Goal: Information Seeking & Learning: Learn about a topic

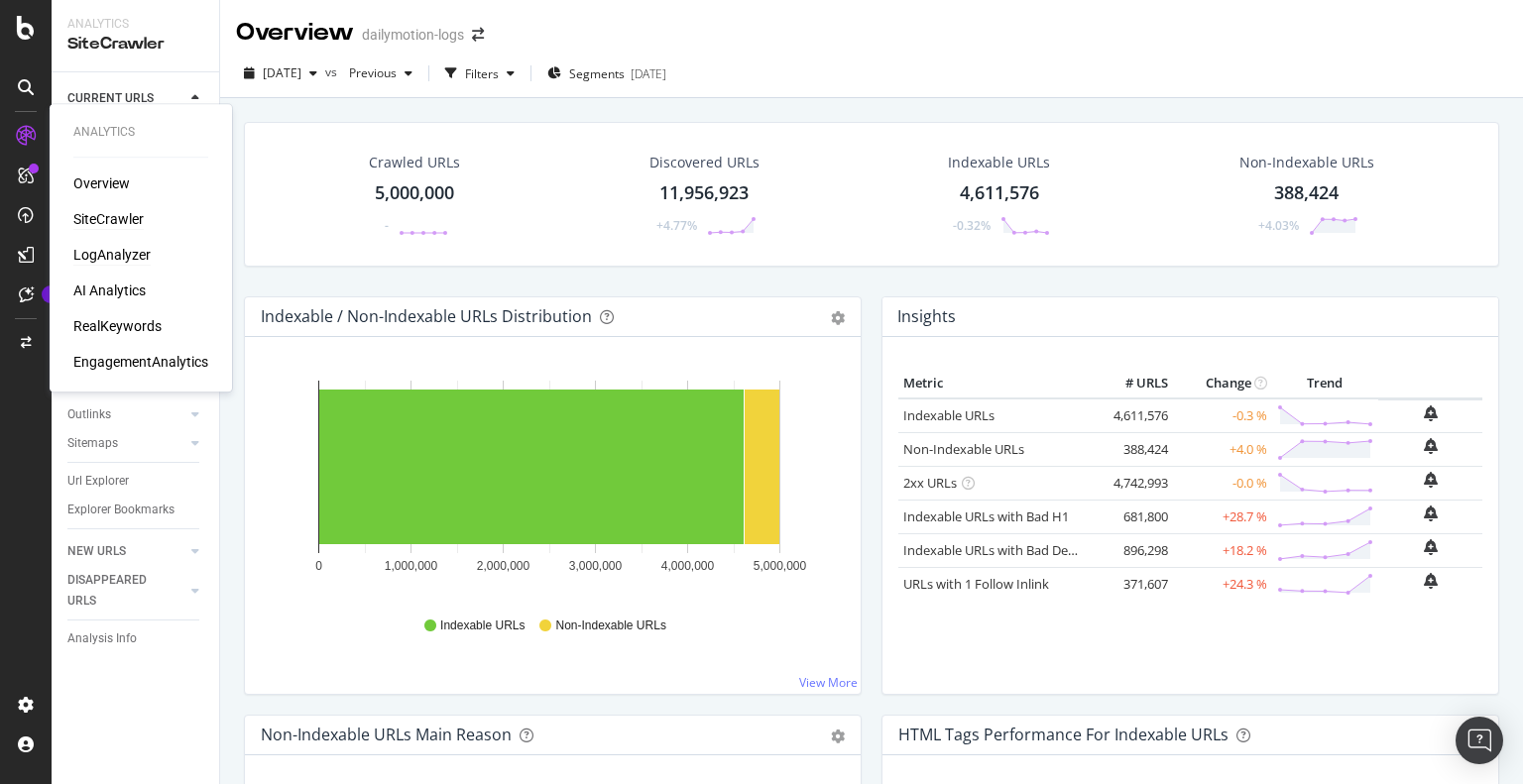
click at [119, 254] on div "LogAnalyzer" at bounding box center [112, 255] width 77 height 20
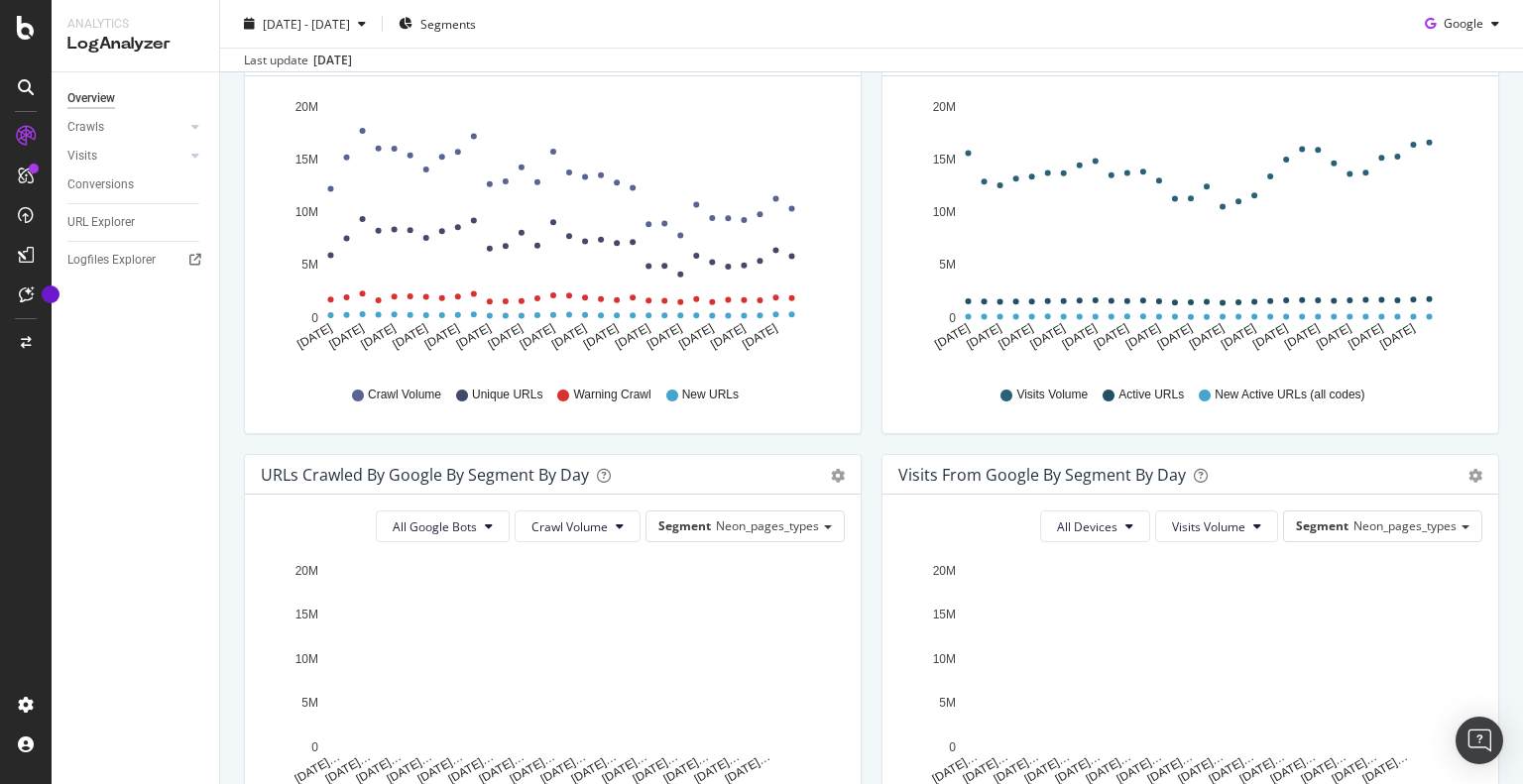
scroll to position [297, 0]
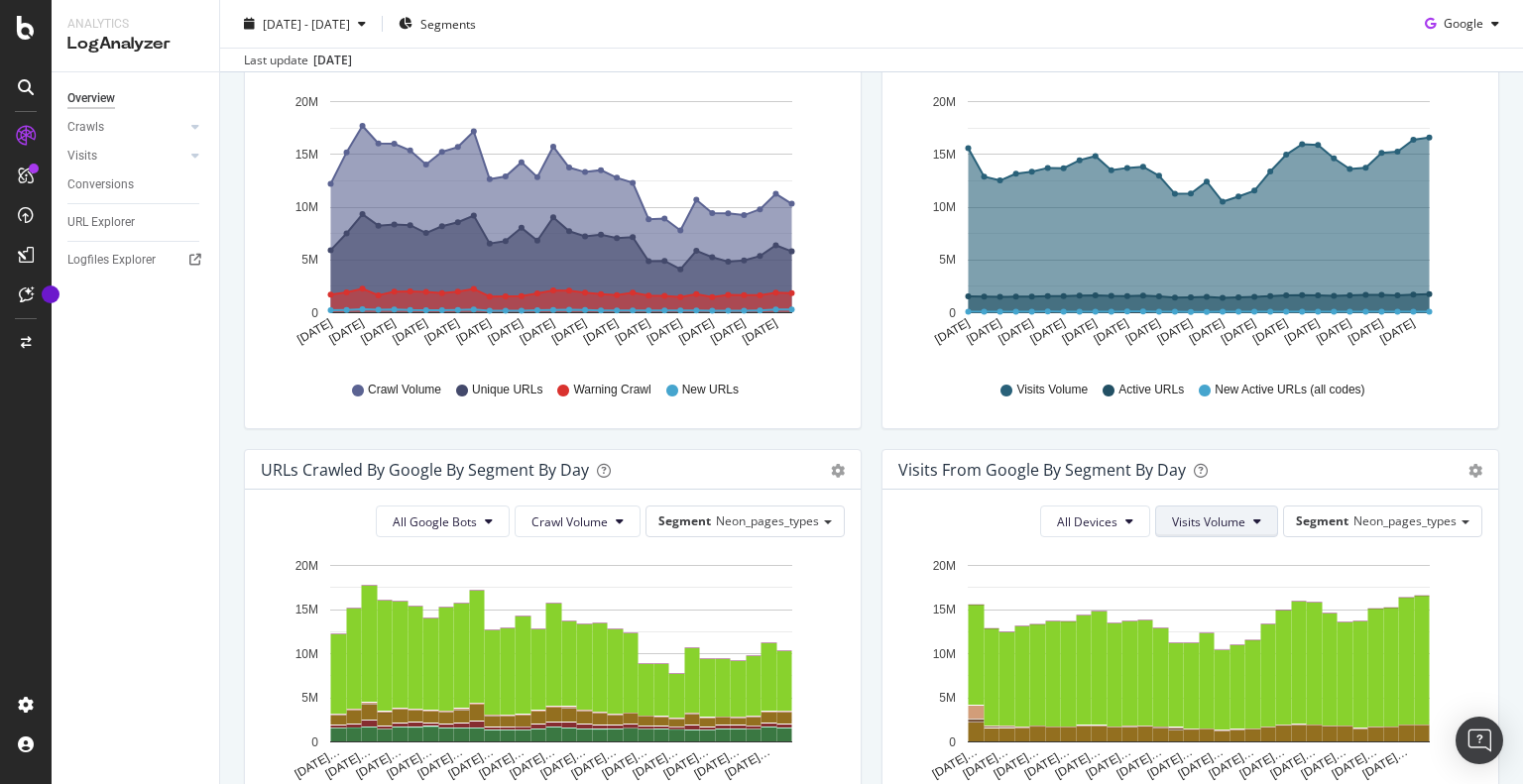
click at [1214, 521] on span "Visits Volume" at bounding box center [1209, 521] width 73 height 17
click at [1212, 592] on span "Active URLs" at bounding box center [1233, 597] width 152 height 18
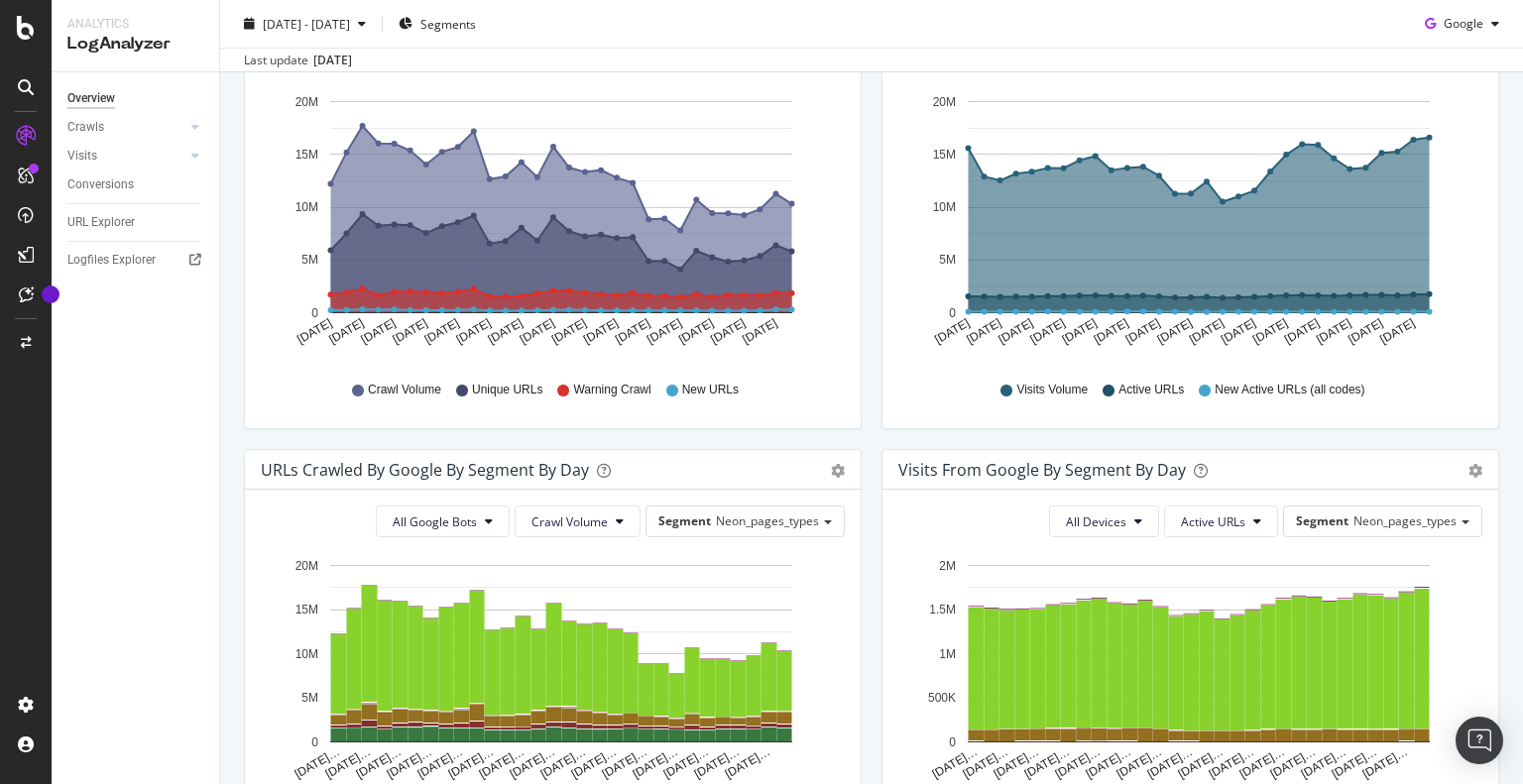
click at [975, 525] on div "All Devices Active URLs Segment Neon_pages_types" at bounding box center [1190, 521] width 584 height 32
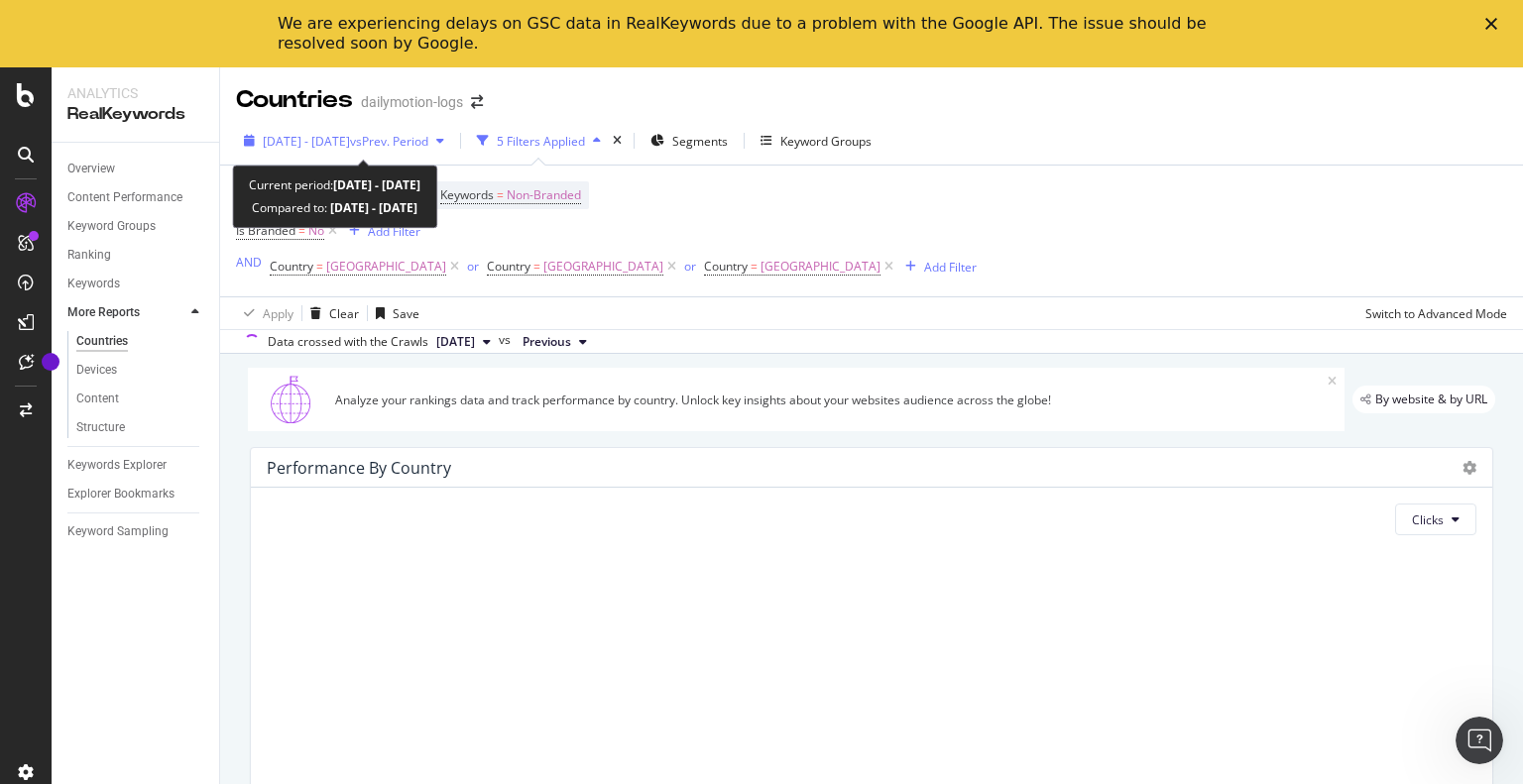
click at [410, 140] on span "vs Prev. Period" at bounding box center [389, 141] width 78 height 17
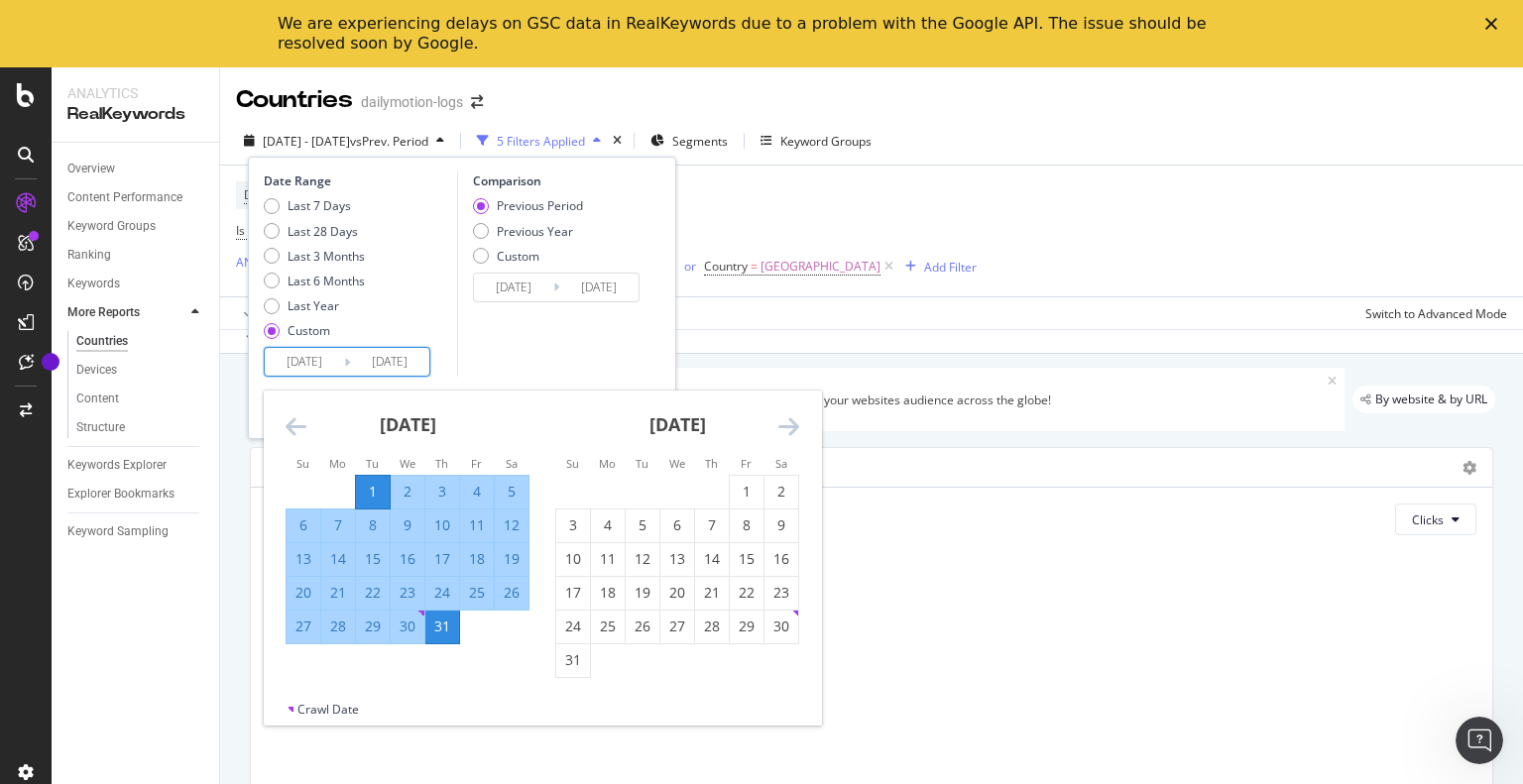
click at [313, 356] on input "[DATE]" at bounding box center [304, 362] width 79 height 28
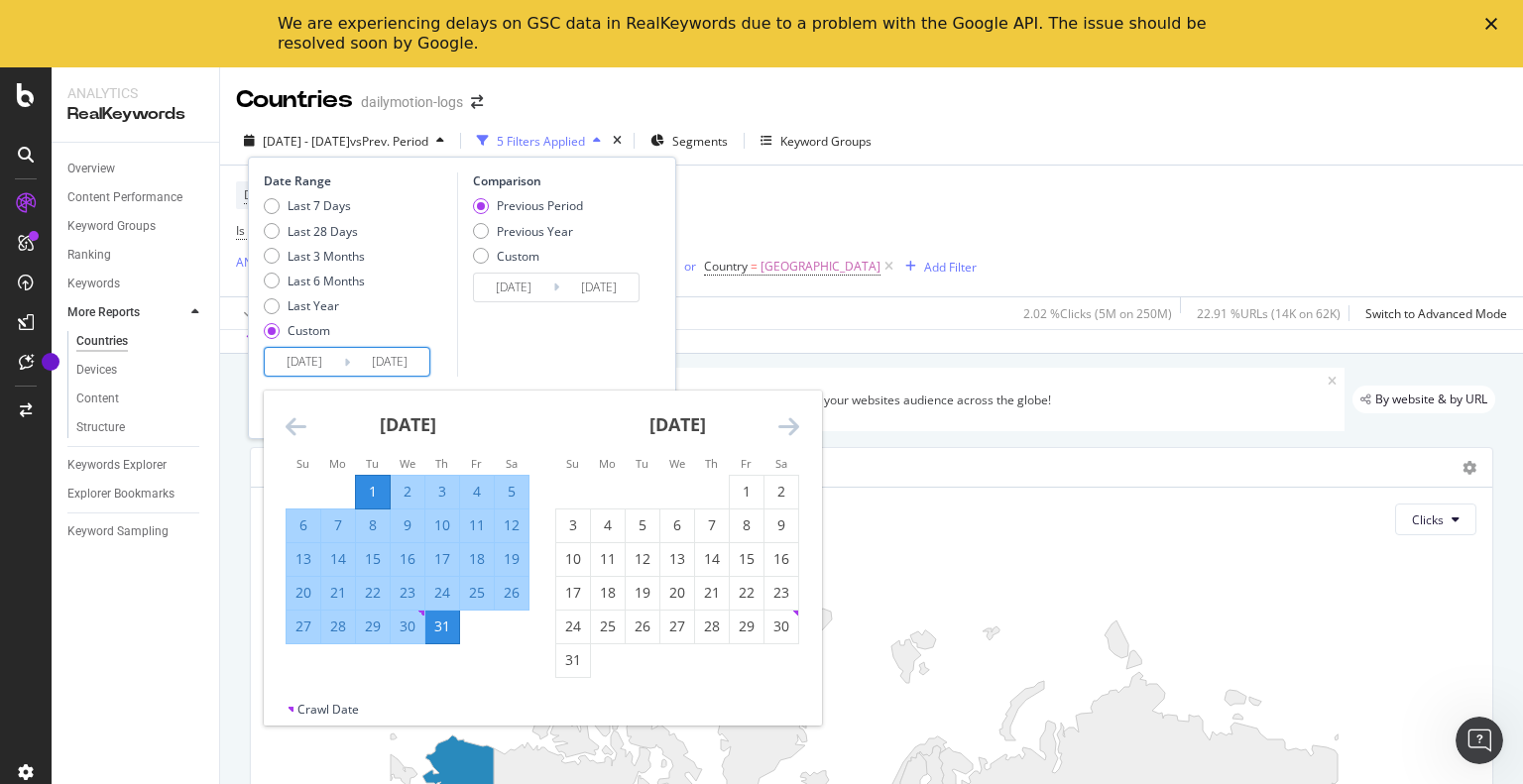
click at [783, 424] on icon "Move forward to switch to the next month." at bounding box center [788, 426] width 21 height 24
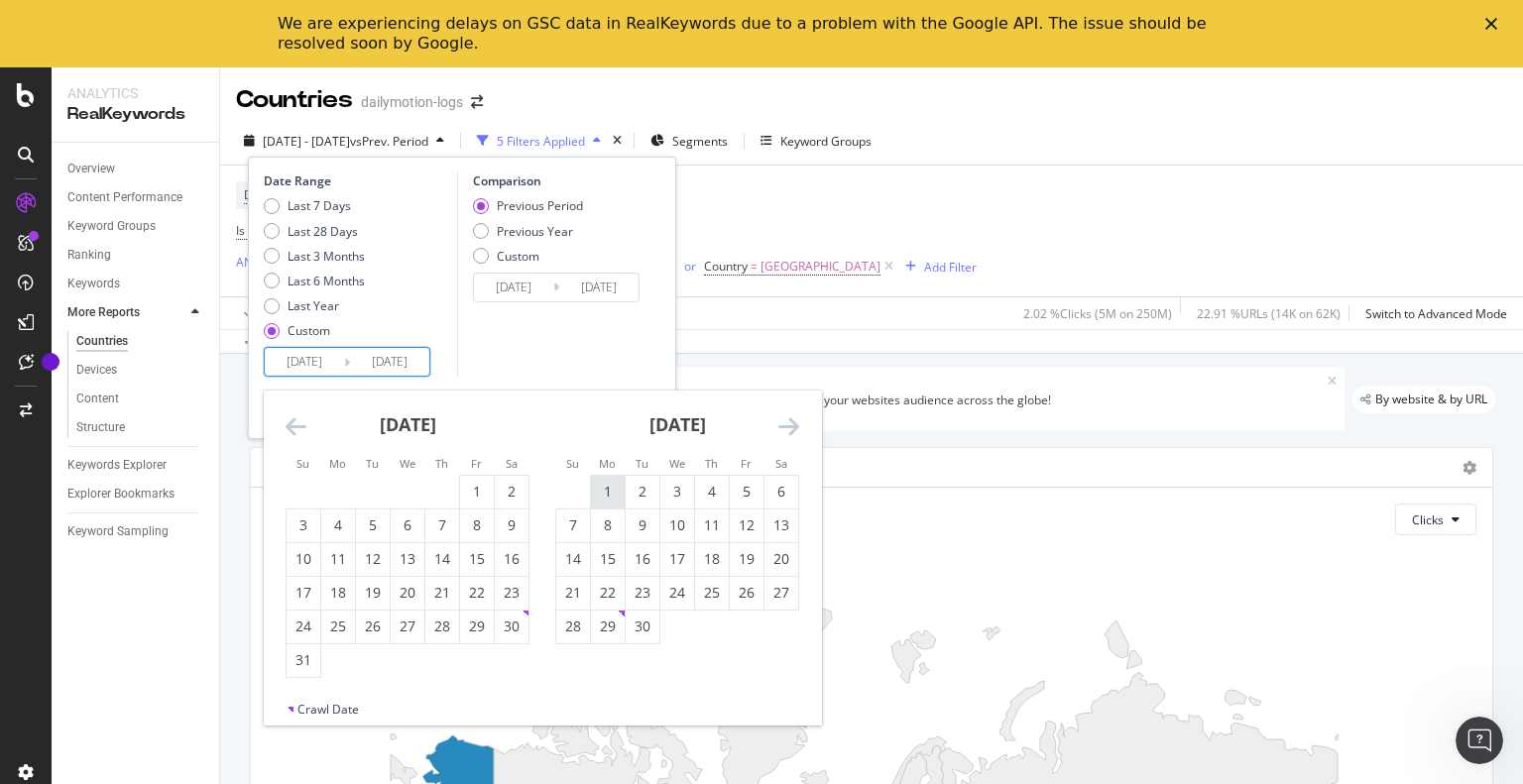
click at [617, 487] on div "1" at bounding box center [608, 492] width 34 height 20
type input "[DATE]"
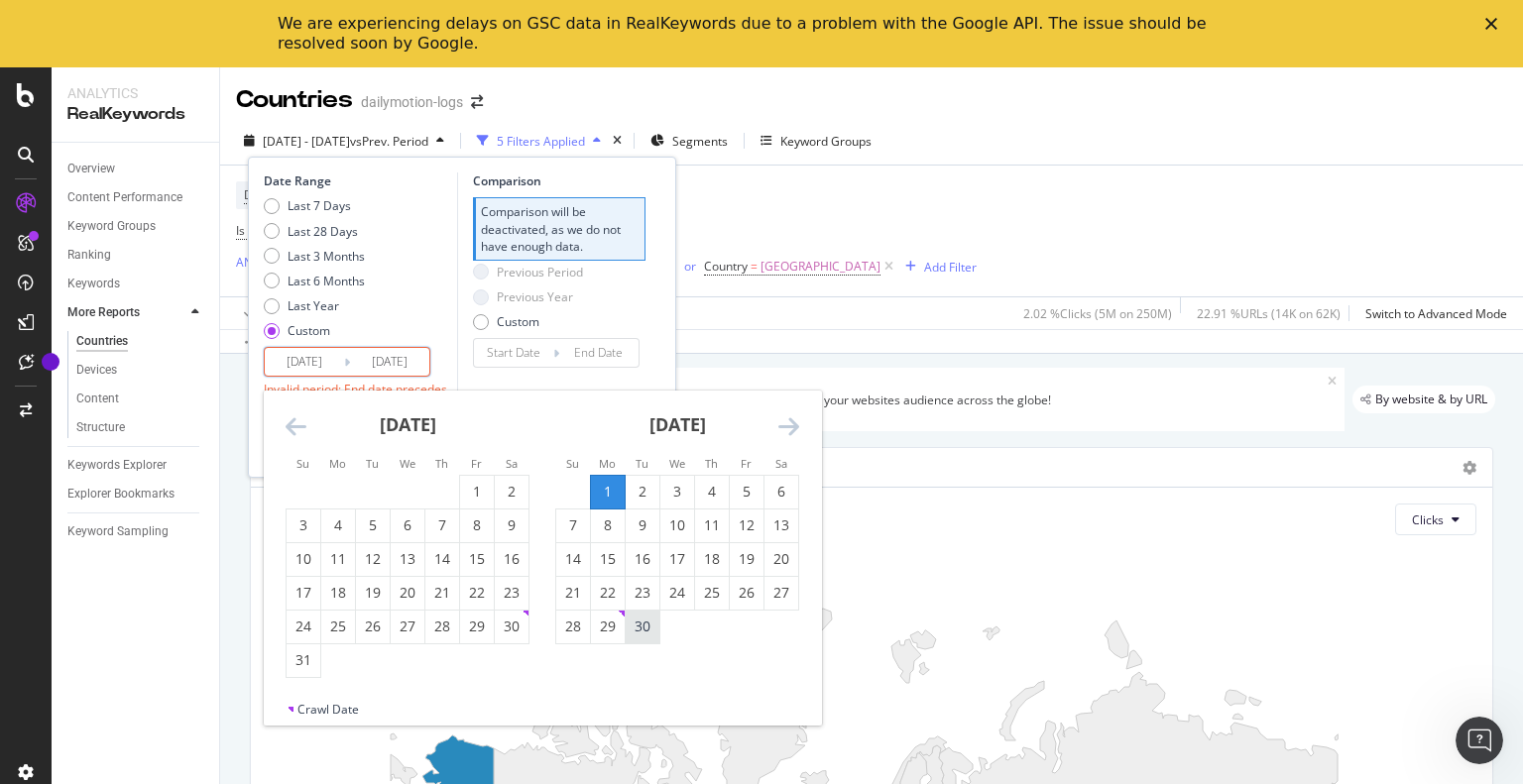
click at [639, 623] on div "30" at bounding box center [643, 626] width 34 height 20
type input "[DATE]"
type input "2025/08/02"
type input "2025/08/31"
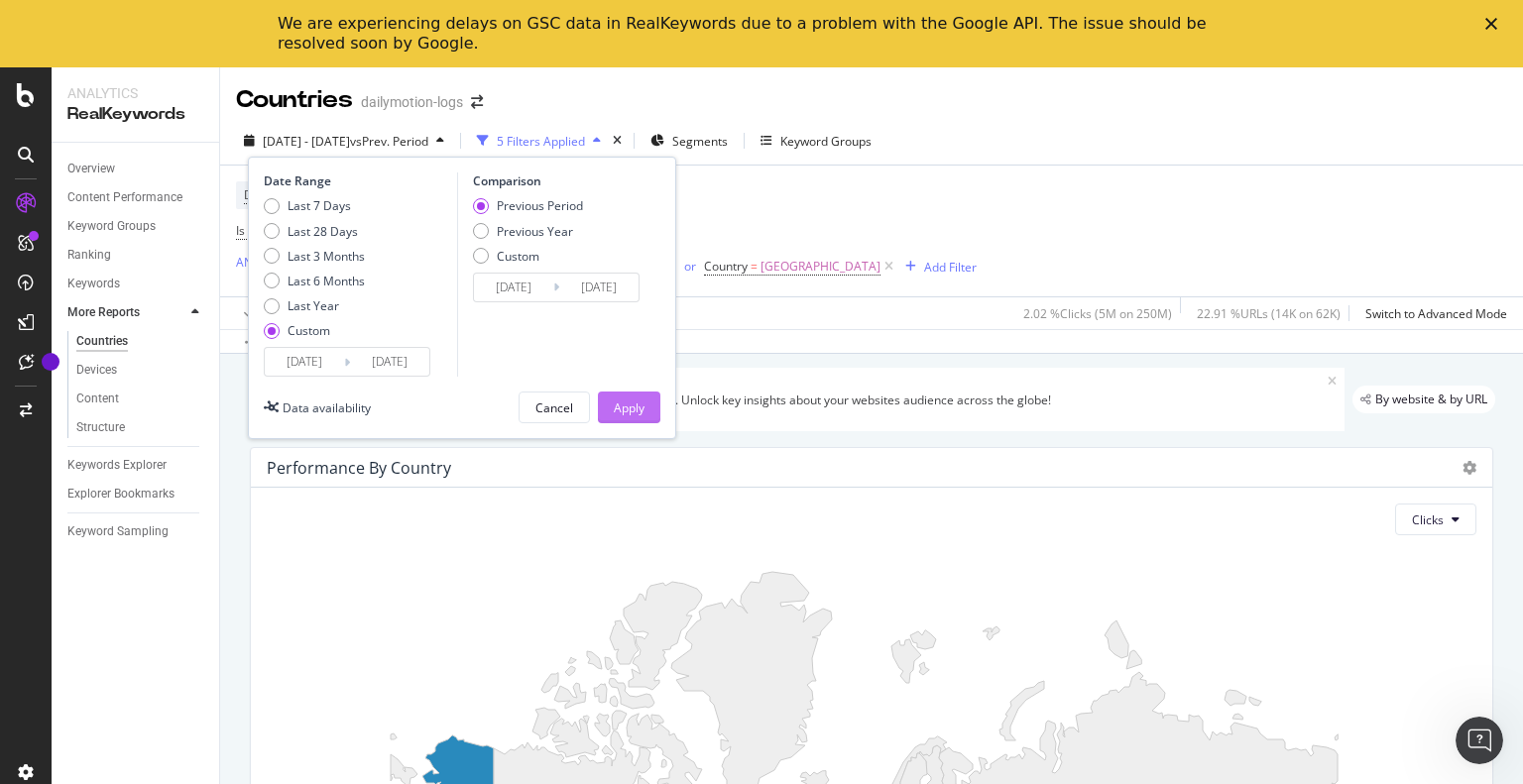
click at [635, 408] on div "Apply" at bounding box center [629, 407] width 31 height 17
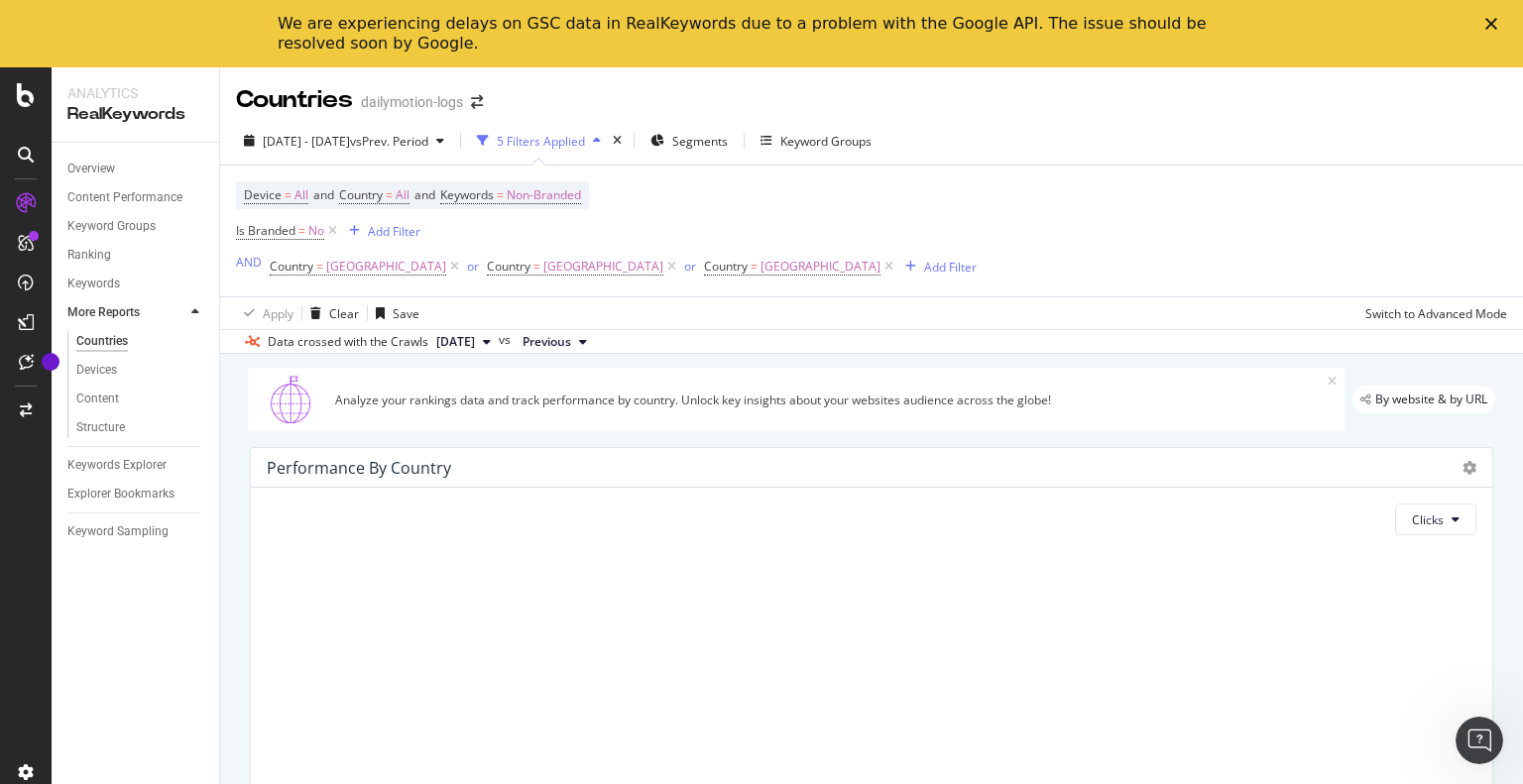
drag, startPoint x: 1492, startPoint y: 71, endPoint x: 1490, endPoint y: 20, distance: 51.0
click at [1490, 20] on icon "Fermer" at bounding box center [1491, 24] width 12 height 12
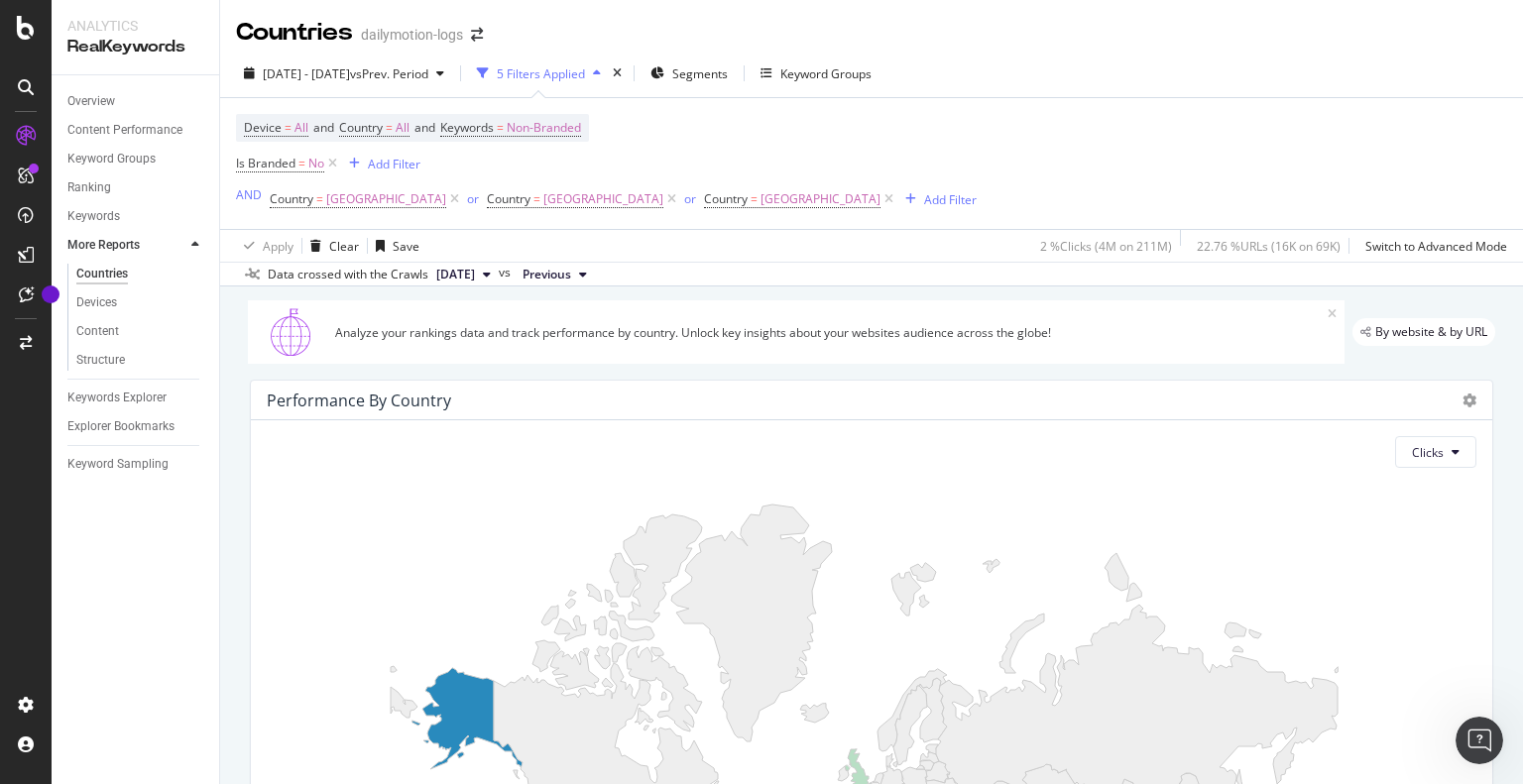
click at [609, 76] on div "button" at bounding box center [597, 73] width 24 height 12
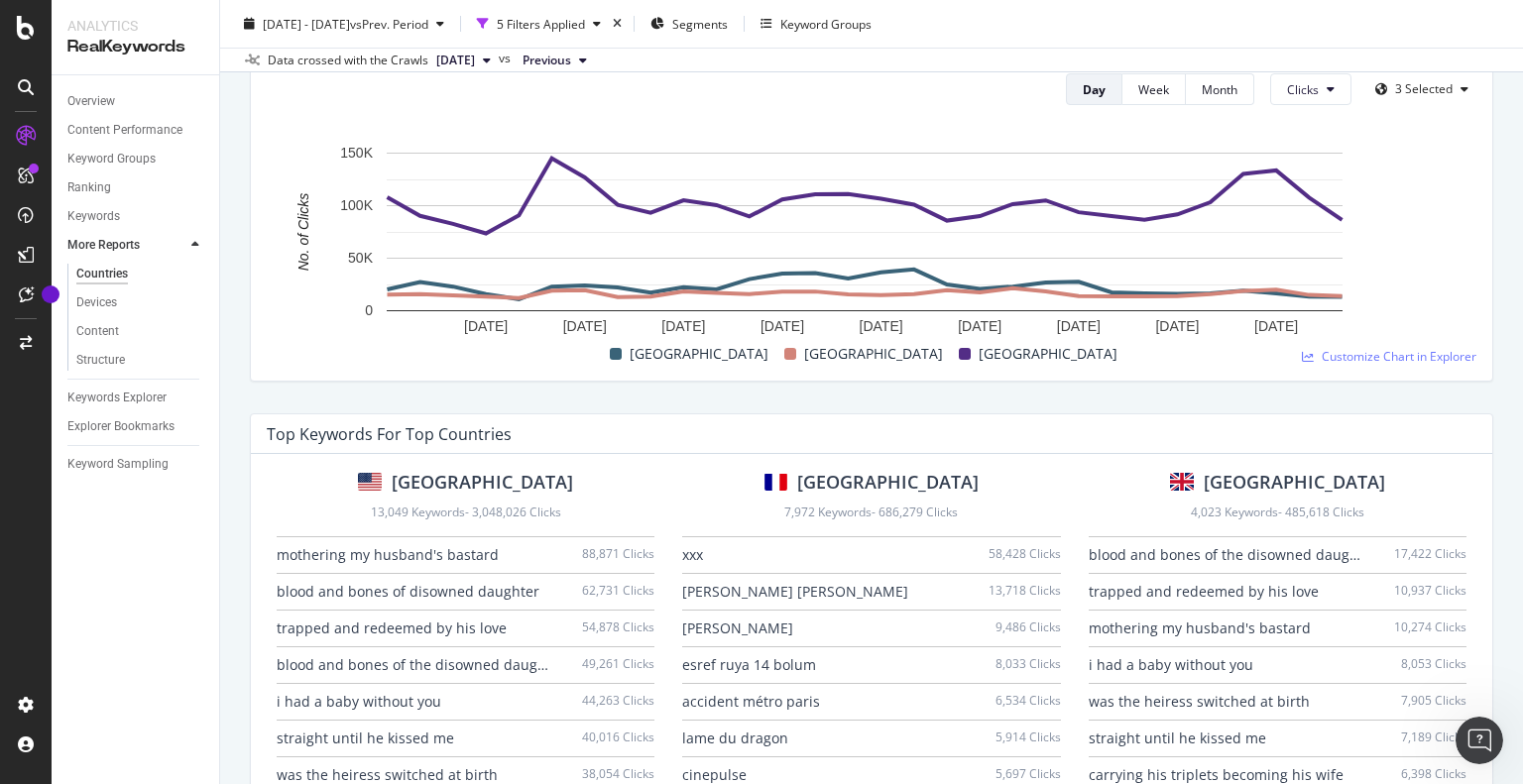
scroll to position [1189, 0]
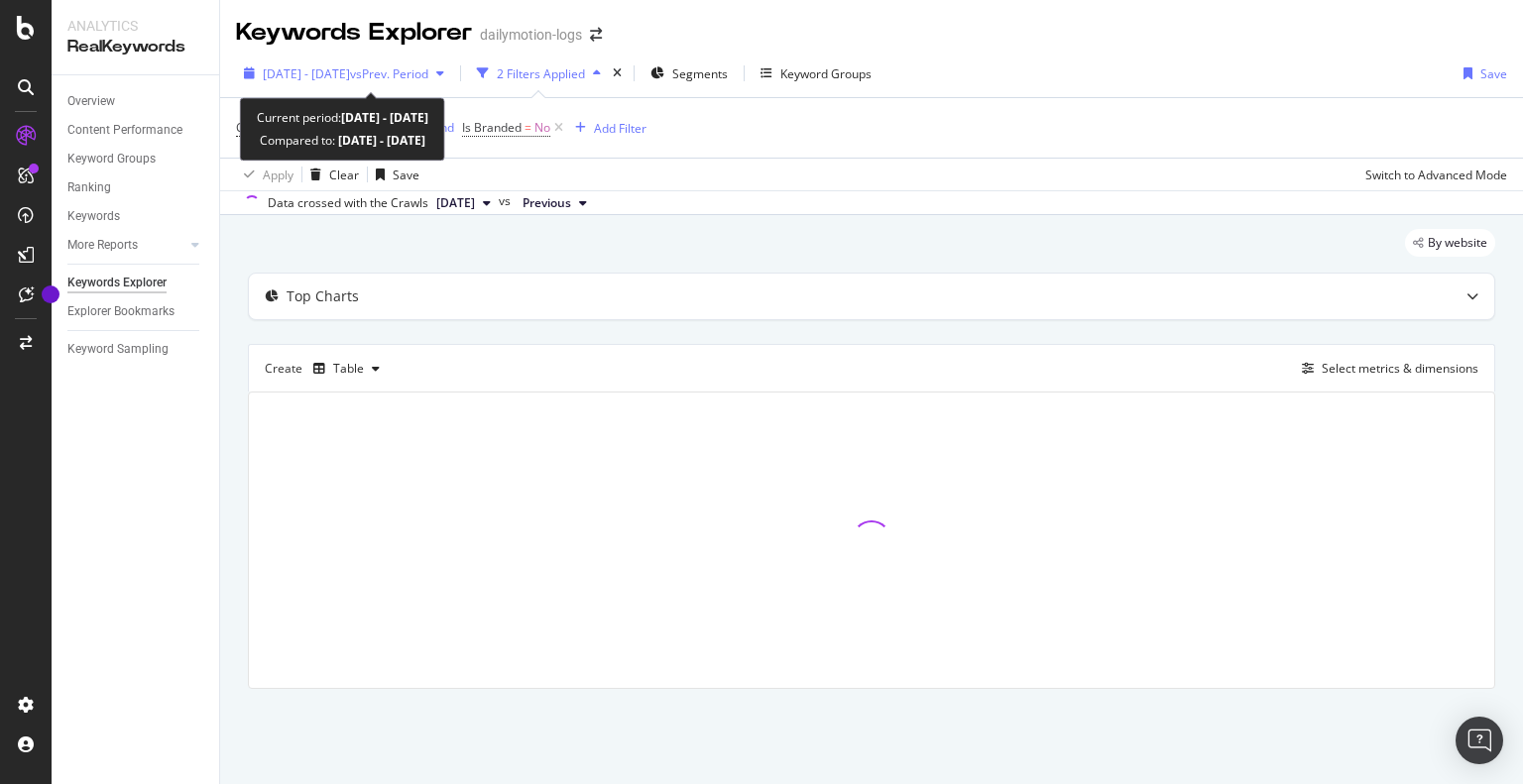
click at [428, 70] on span "vs Prev. Period" at bounding box center [389, 73] width 78 height 17
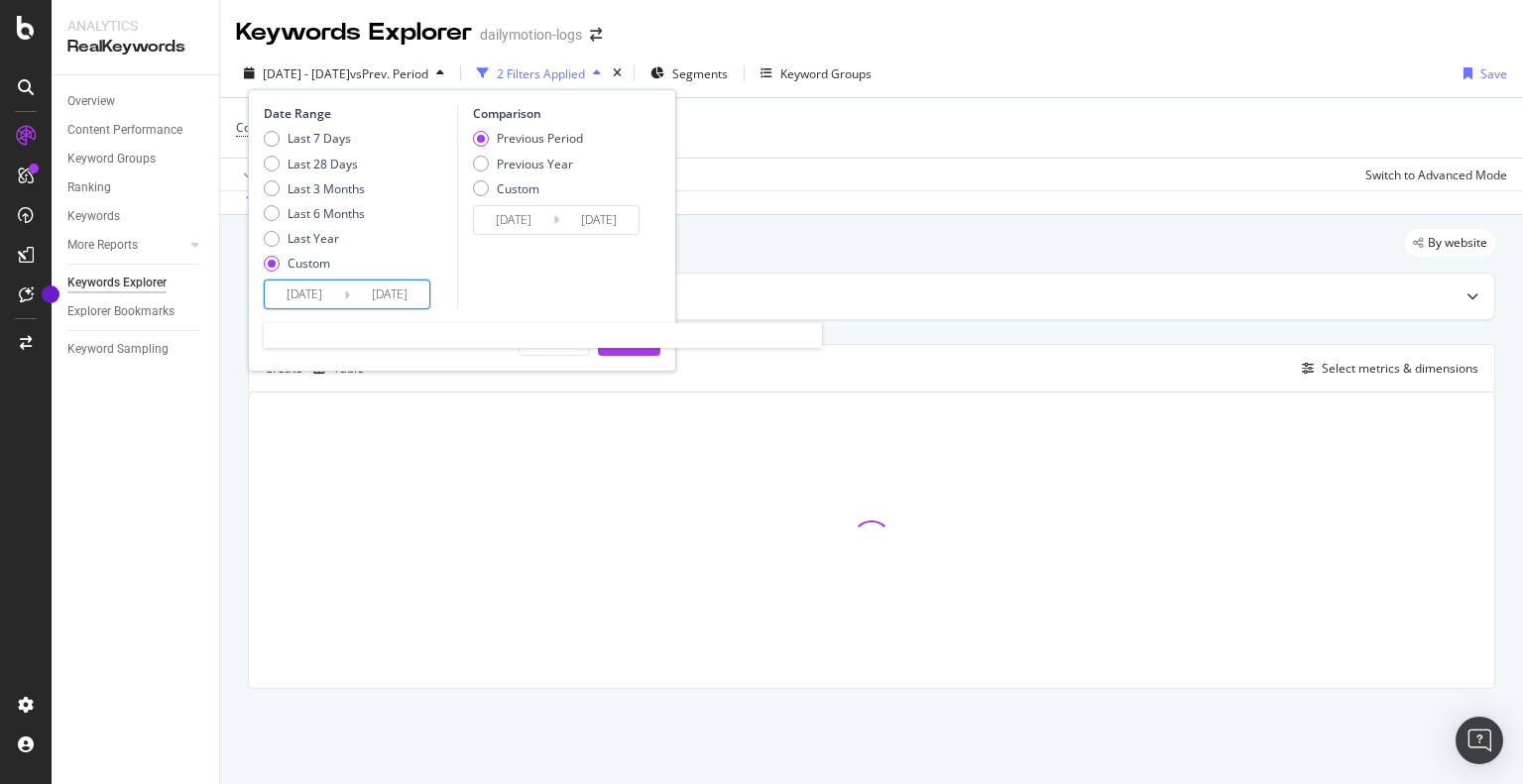
click at [309, 298] on input "2025/08/01" at bounding box center [304, 294] width 79 height 28
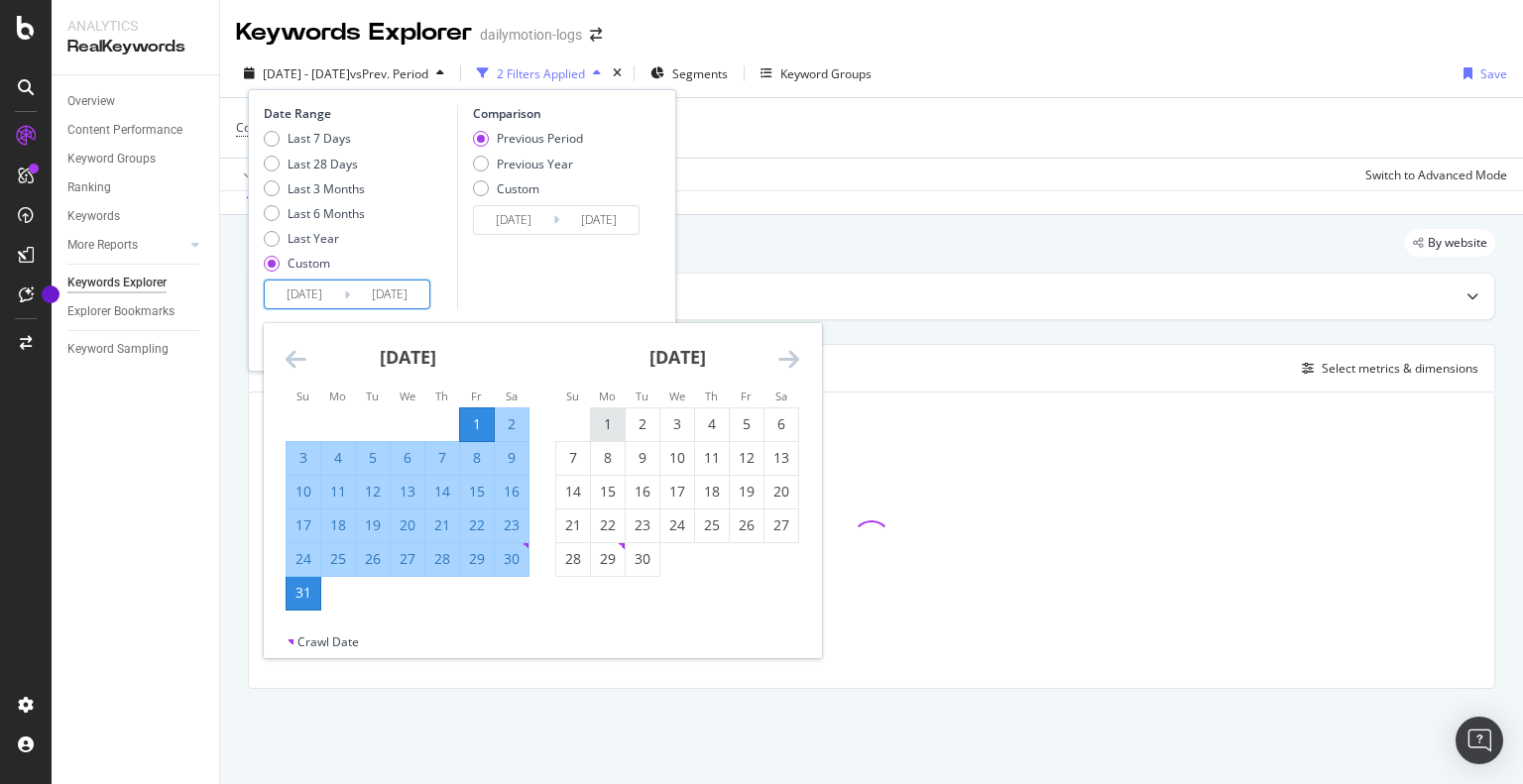
click at [609, 427] on div "1" at bounding box center [608, 424] width 34 height 20
type input "[DATE]"
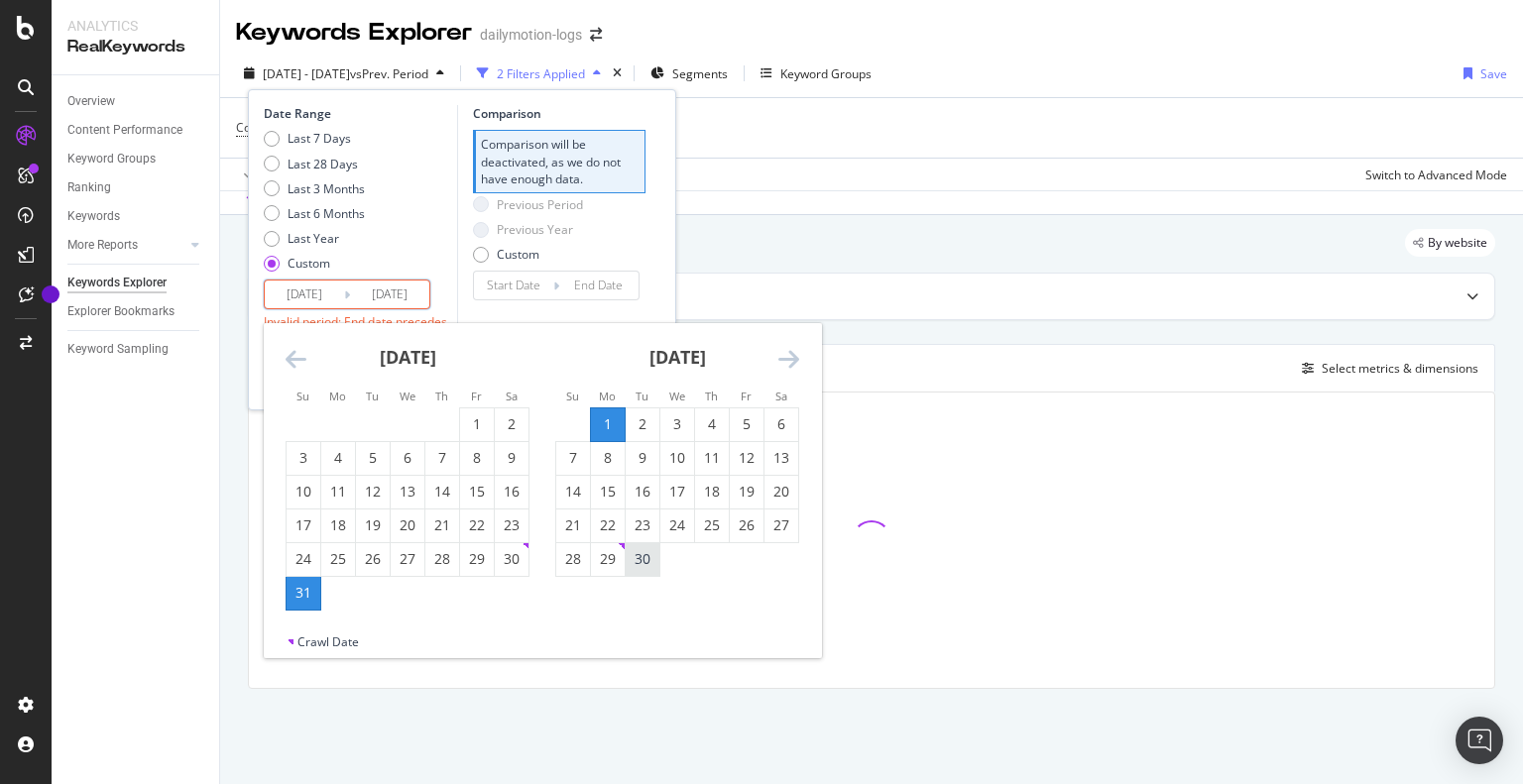
click at [643, 555] on div "30" at bounding box center [643, 559] width 34 height 20
type input "[DATE]"
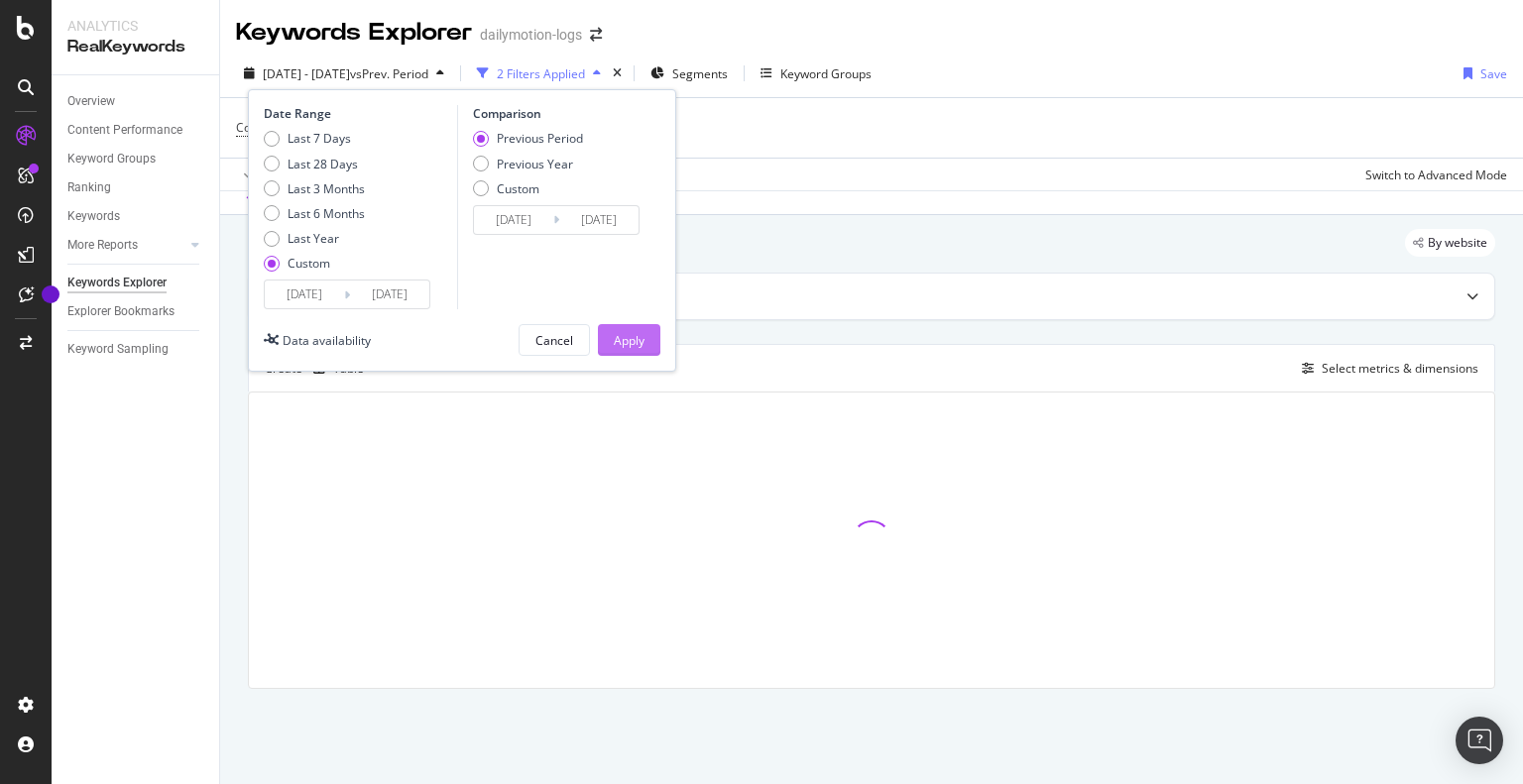
click at [627, 347] on div "Apply" at bounding box center [629, 340] width 31 height 17
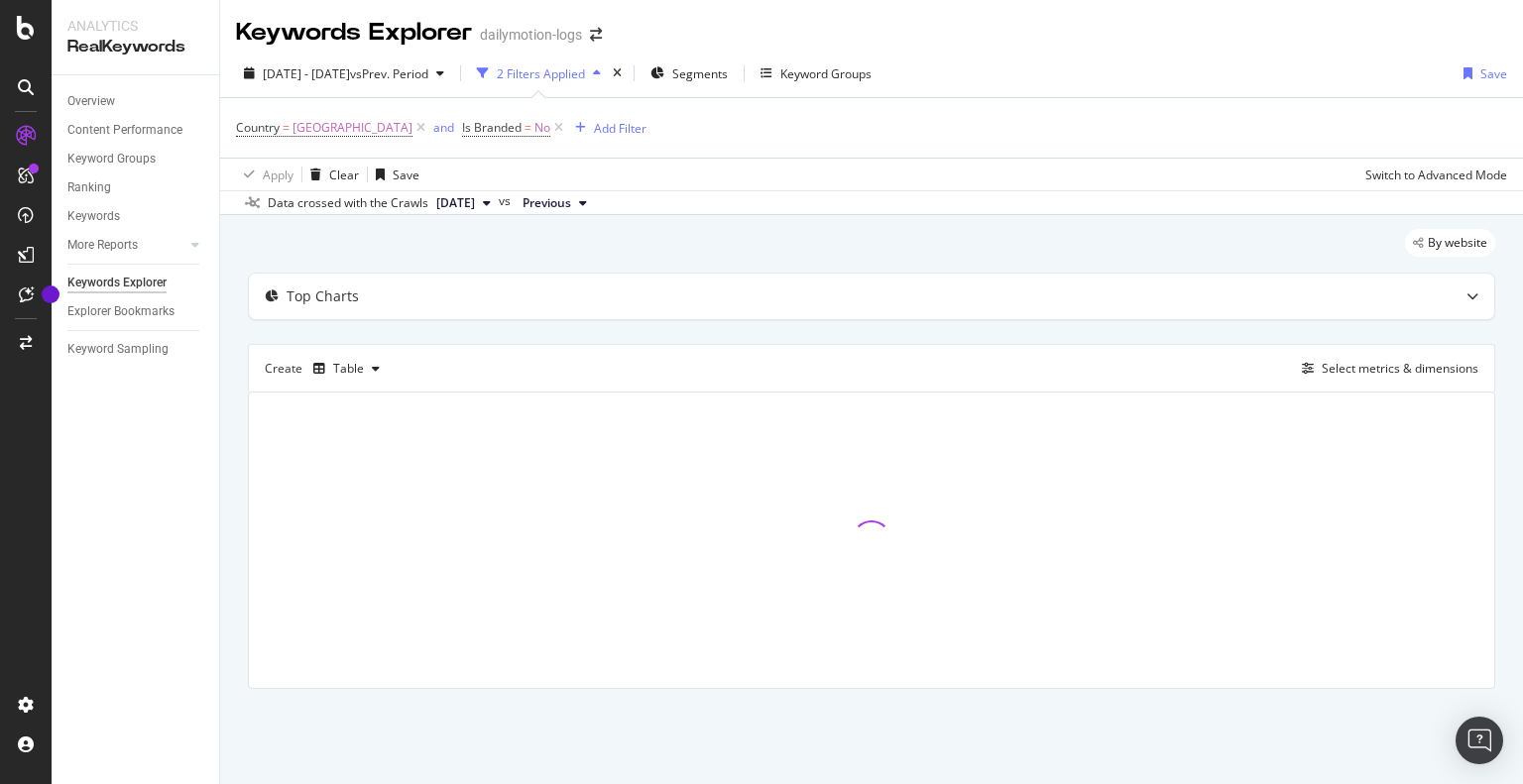
drag, startPoint x: 652, startPoint y: 71, endPoint x: 683, endPoint y: 116, distance: 54.6
click at [601, 72] on icon "button" at bounding box center [597, 73] width 8 height 12
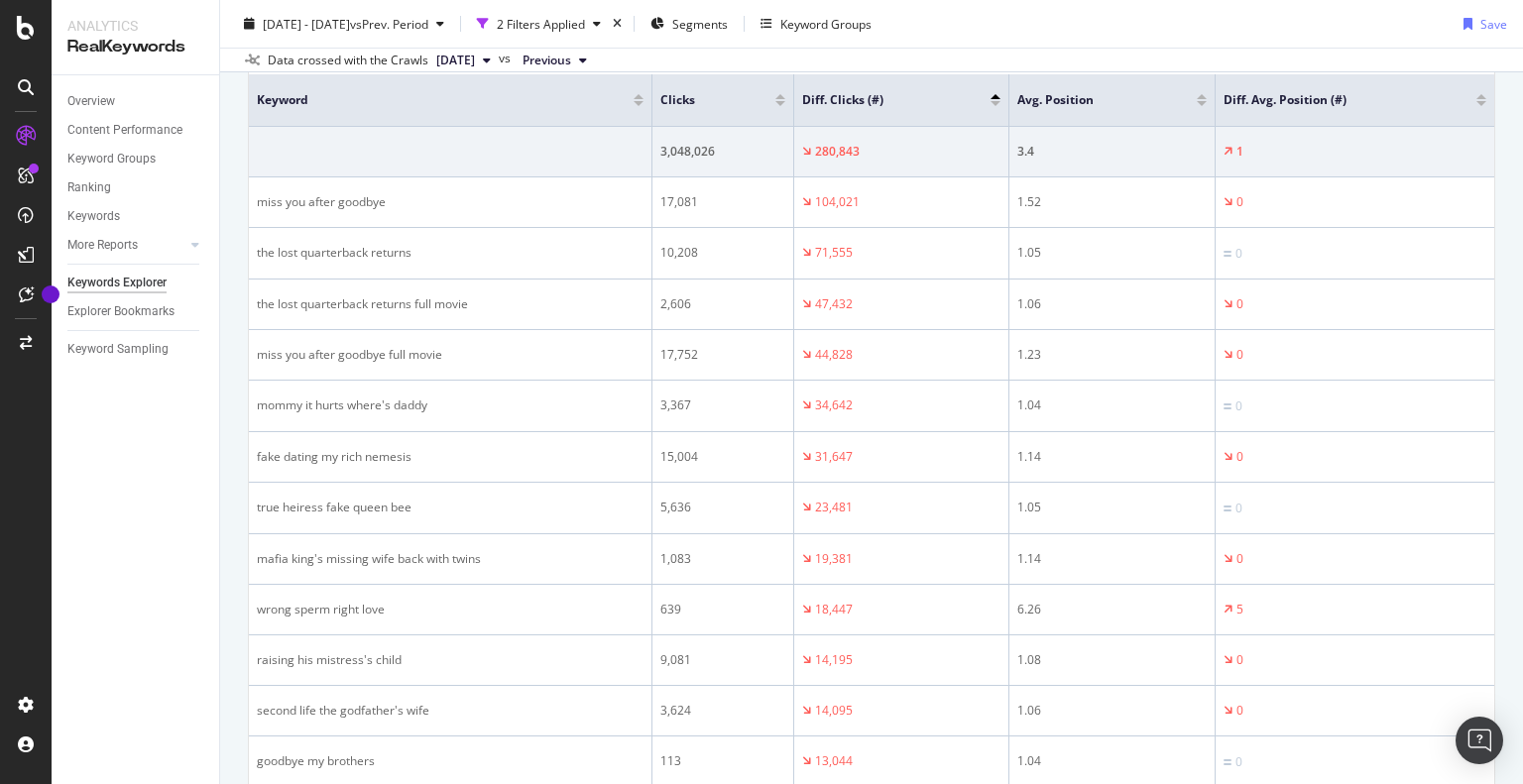
scroll to position [297, 0]
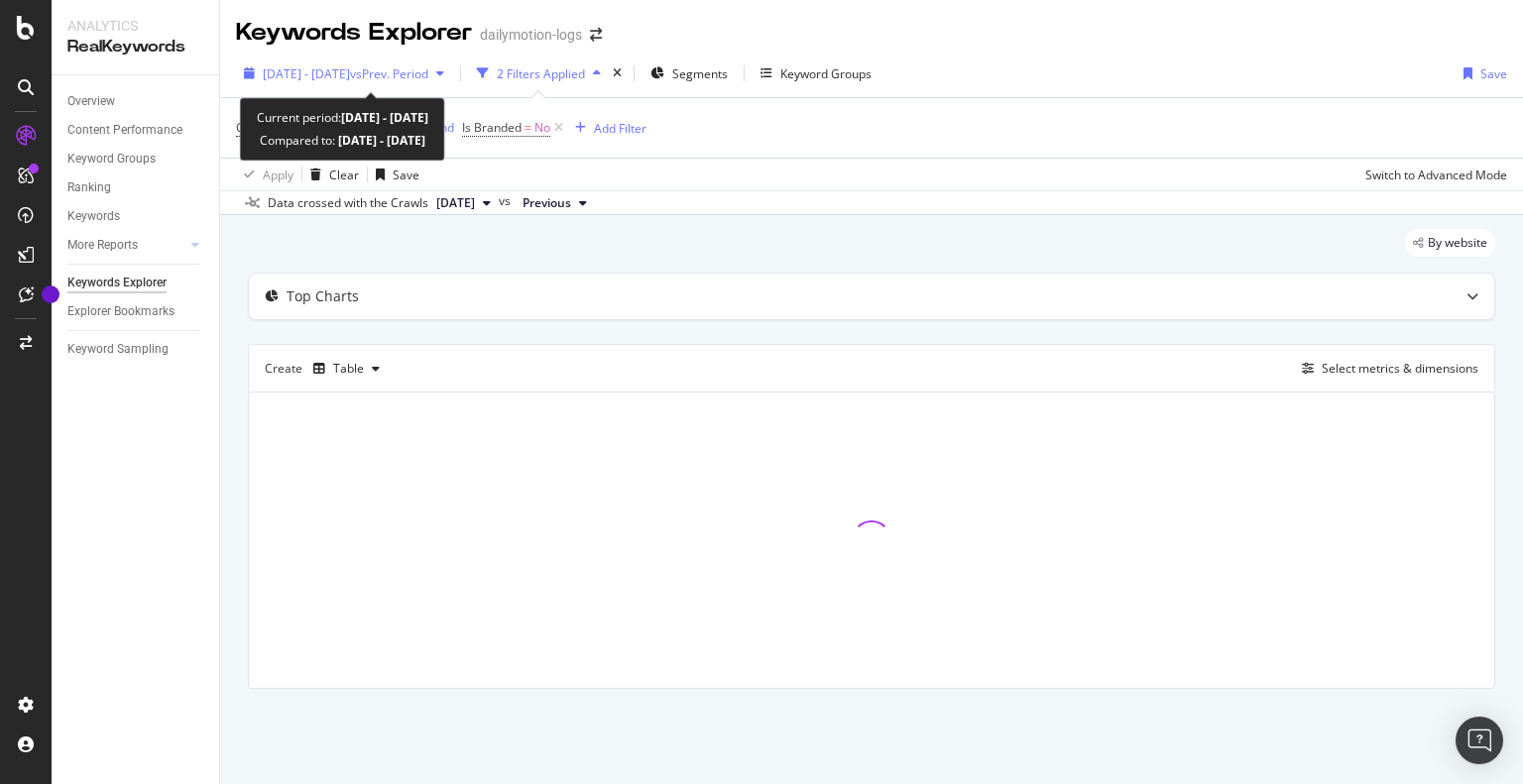
click at [428, 74] on span "vs Prev. Period" at bounding box center [389, 73] width 78 height 17
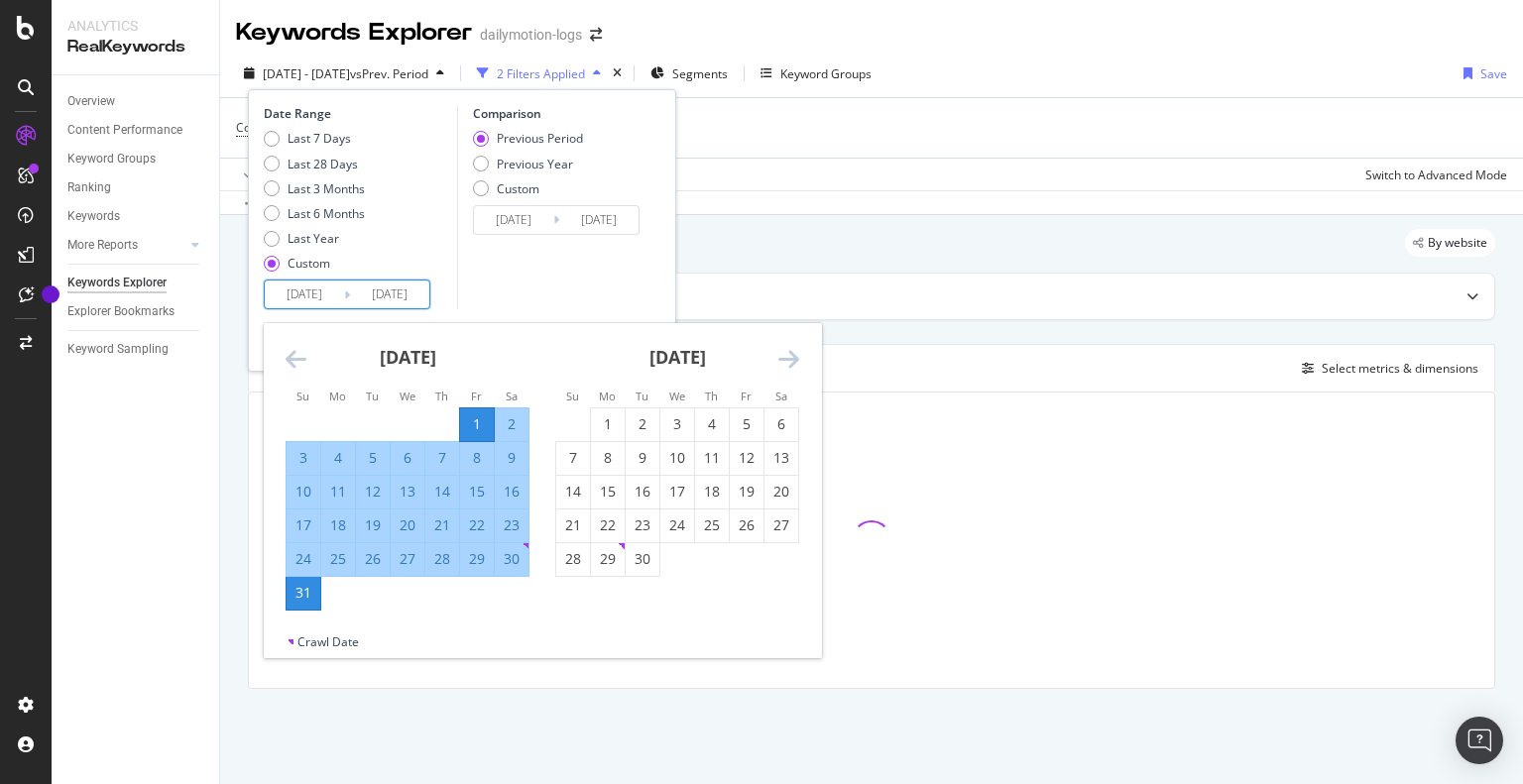
click at [317, 289] on input "2025/08/01" at bounding box center [304, 294] width 79 height 28
click at [618, 425] on div "1" at bounding box center [608, 424] width 34 height 20
type input "[DATE]"
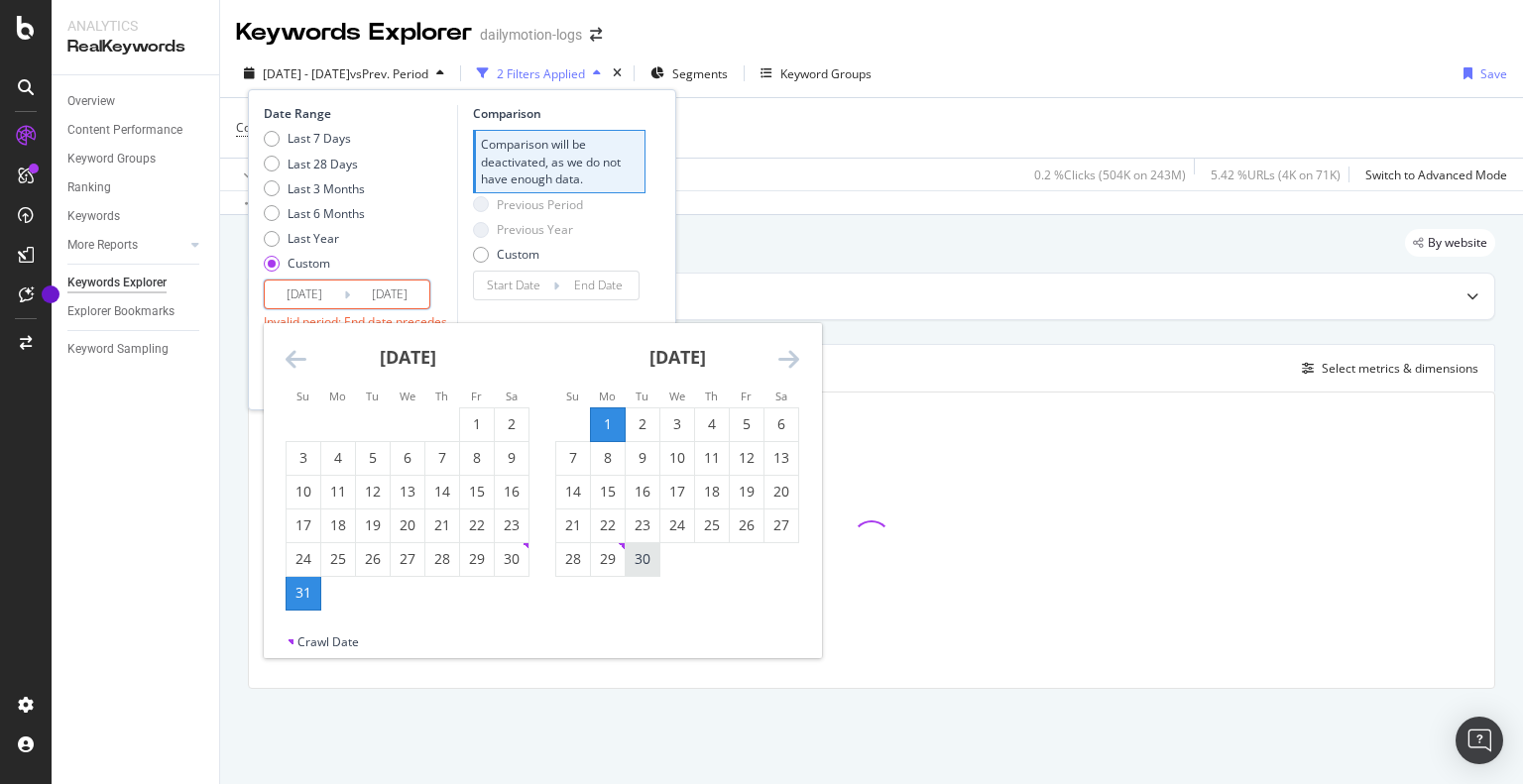
click at [639, 558] on div "30" at bounding box center [643, 559] width 34 height 20
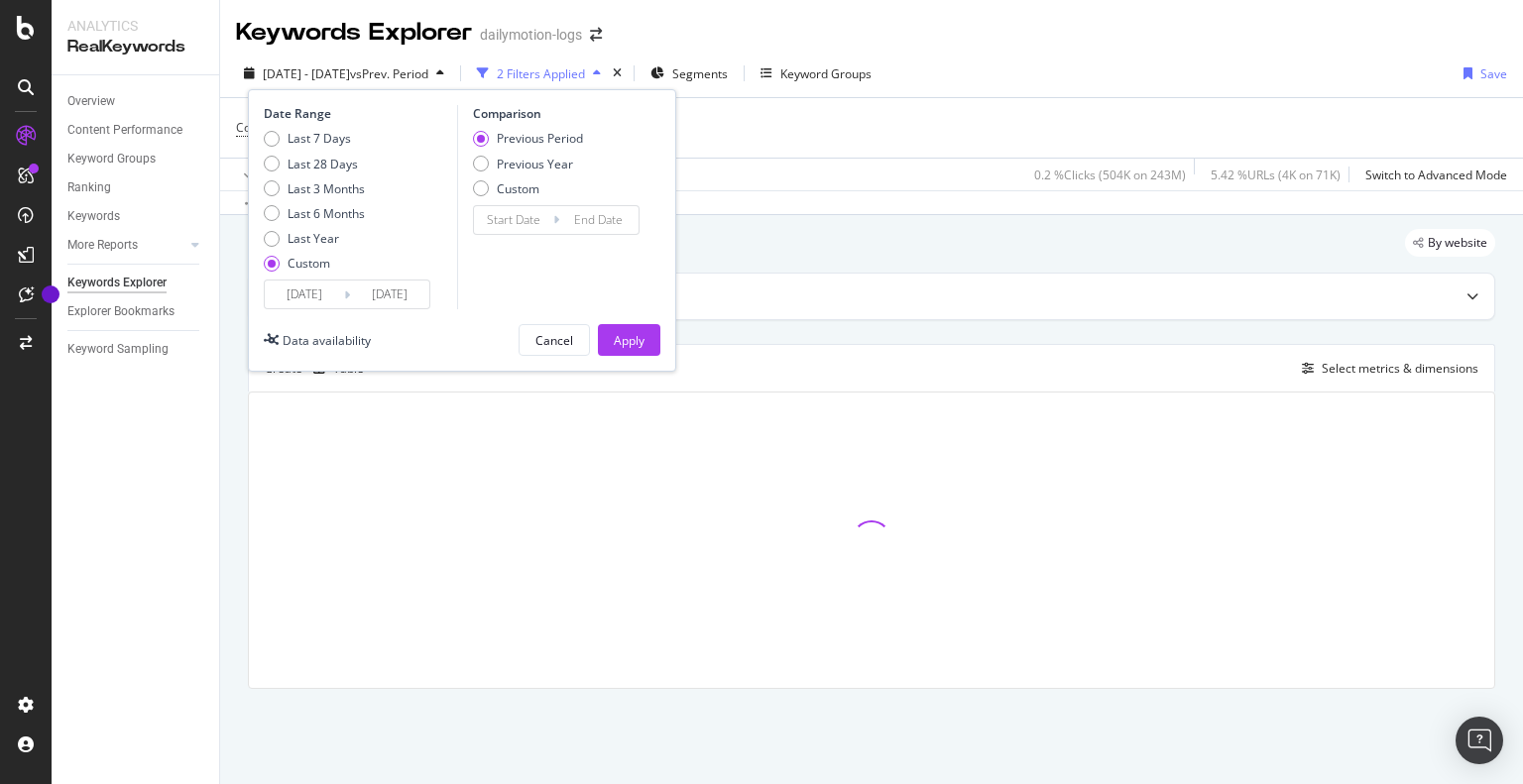
type input "[DATE]"
click at [636, 346] on div "Apply" at bounding box center [629, 340] width 31 height 17
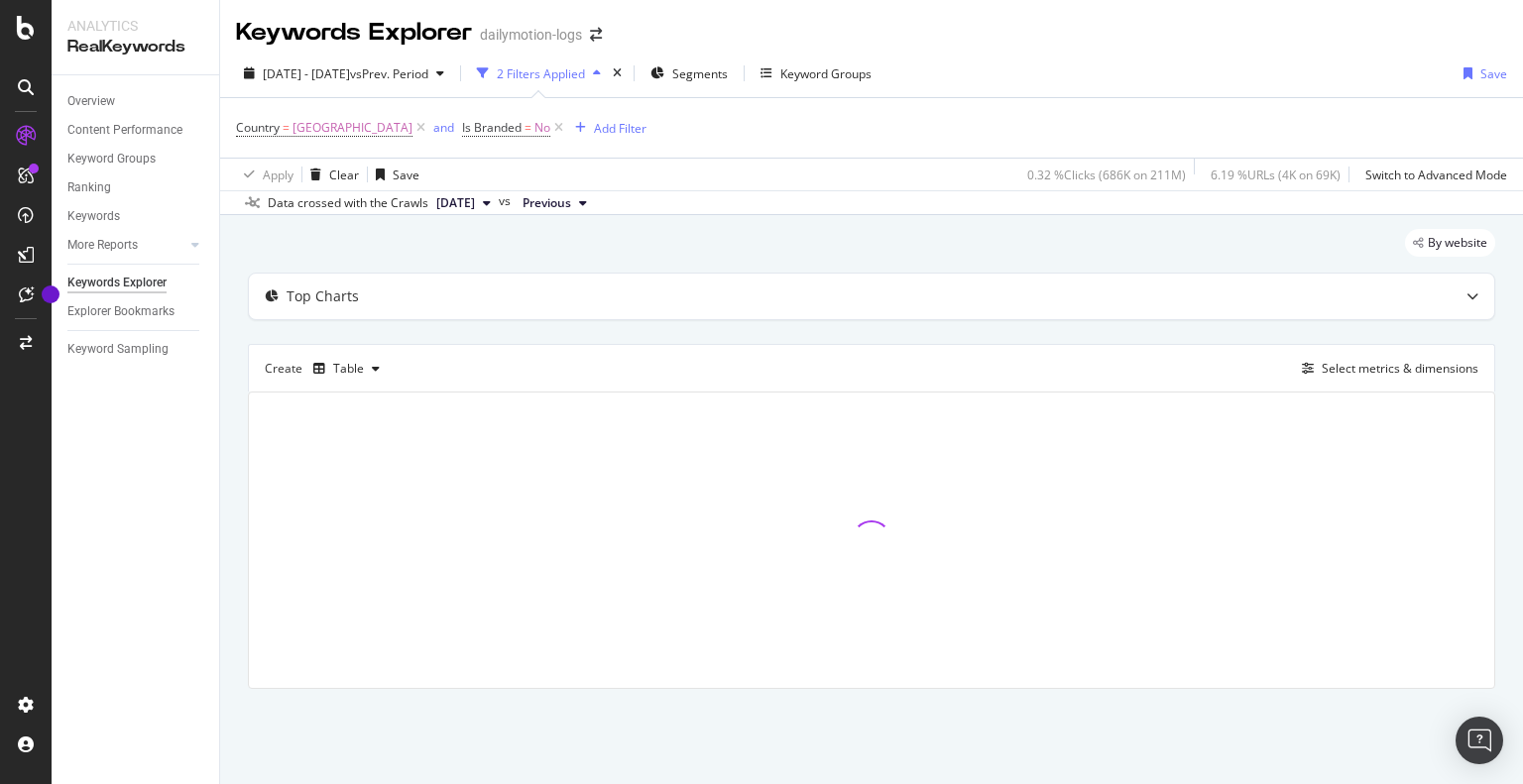
click at [601, 74] on icon "button" at bounding box center [597, 73] width 8 height 12
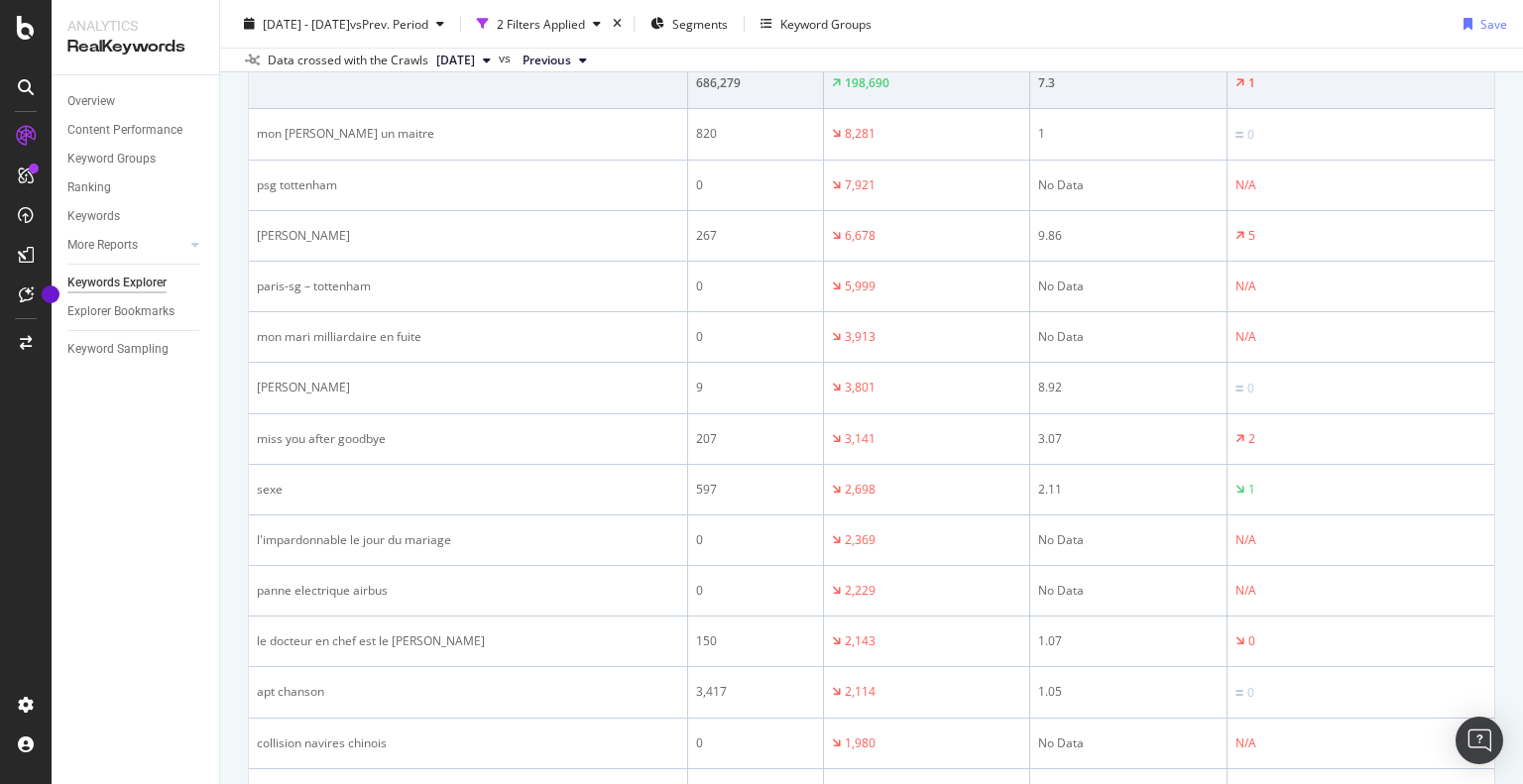
scroll to position [297, 0]
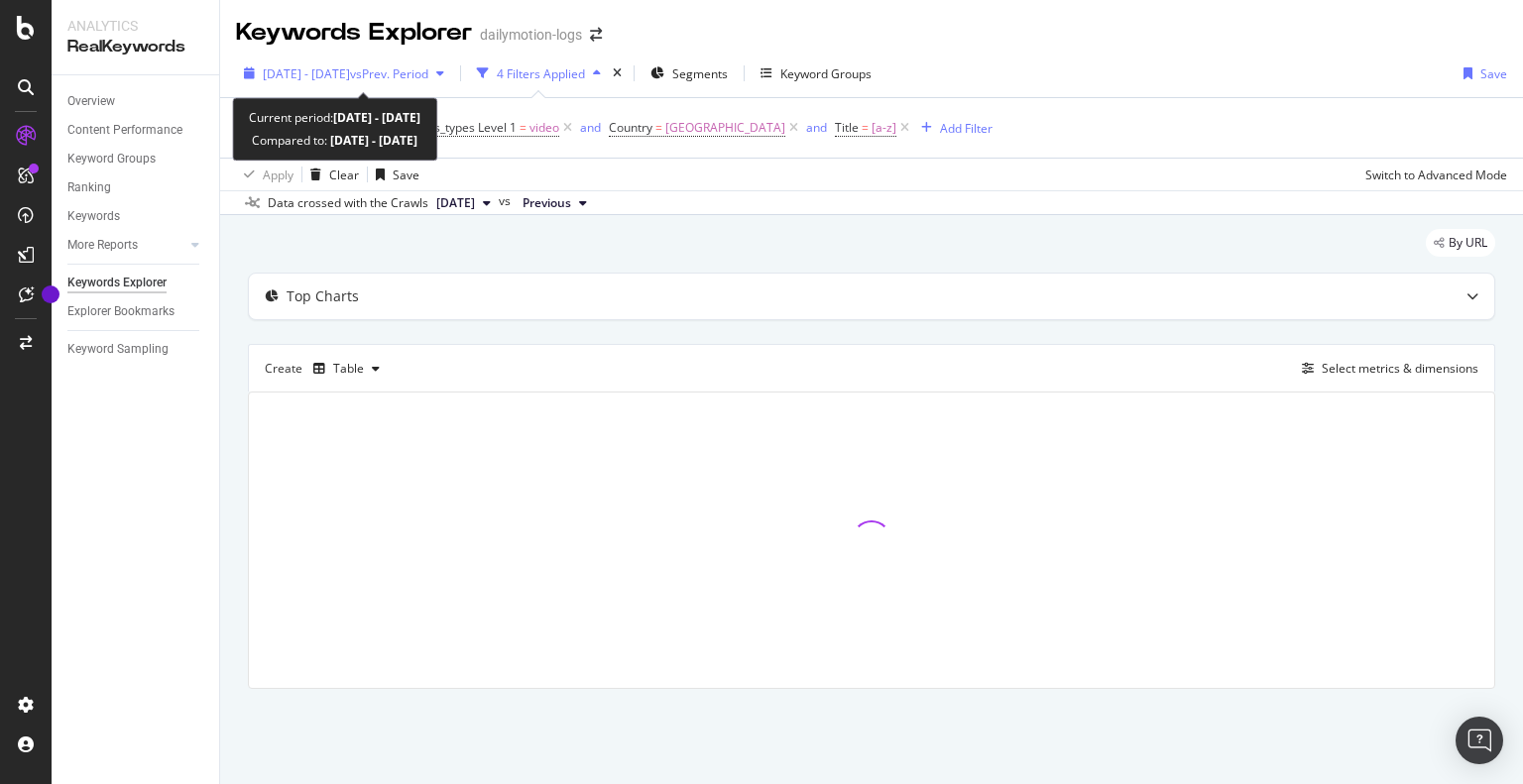
click at [428, 69] on span "vs Prev. Period" at bounding box center [389, 73] width 78 height 17
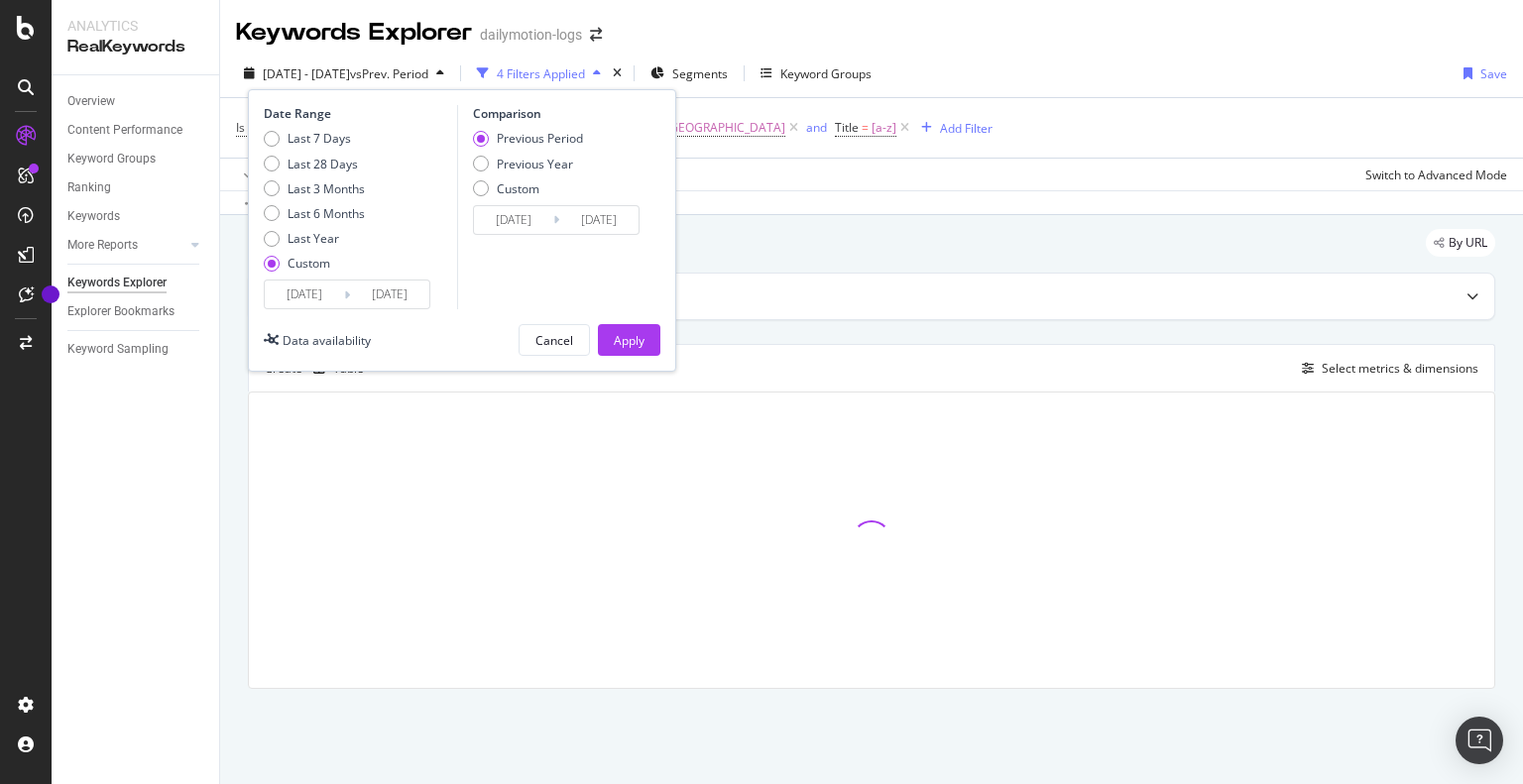
click at [322, 290] on input "[DATE]" at bounding box center [304, 294] width 79 height 28
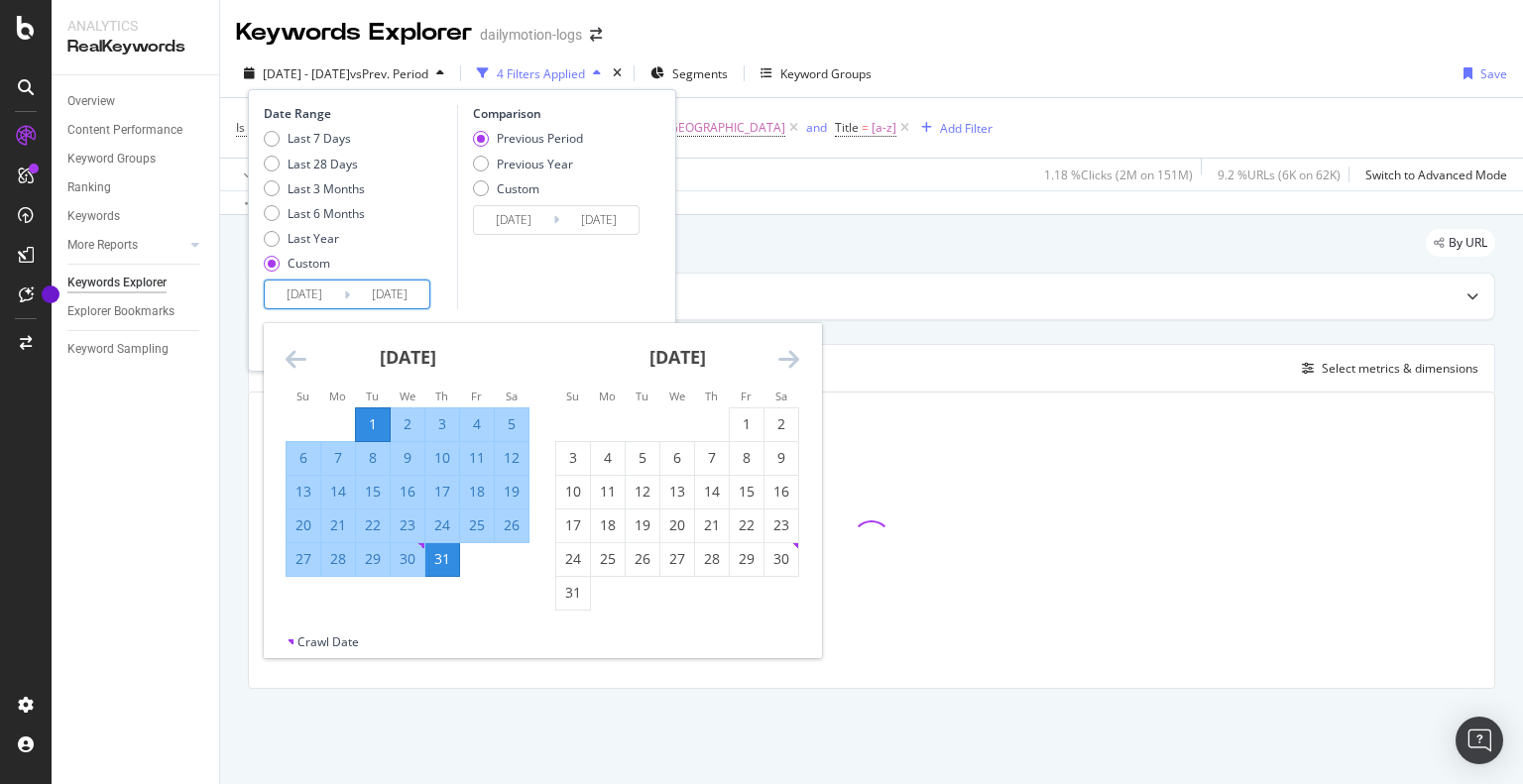
click at [775, 358] on div "[DATE]" at bounding box center [677, 365] width 244 height 84
click at [786, 362] on icon "Move forward to switch to the next month." at bounding box center [788, 359] width 21 height 24
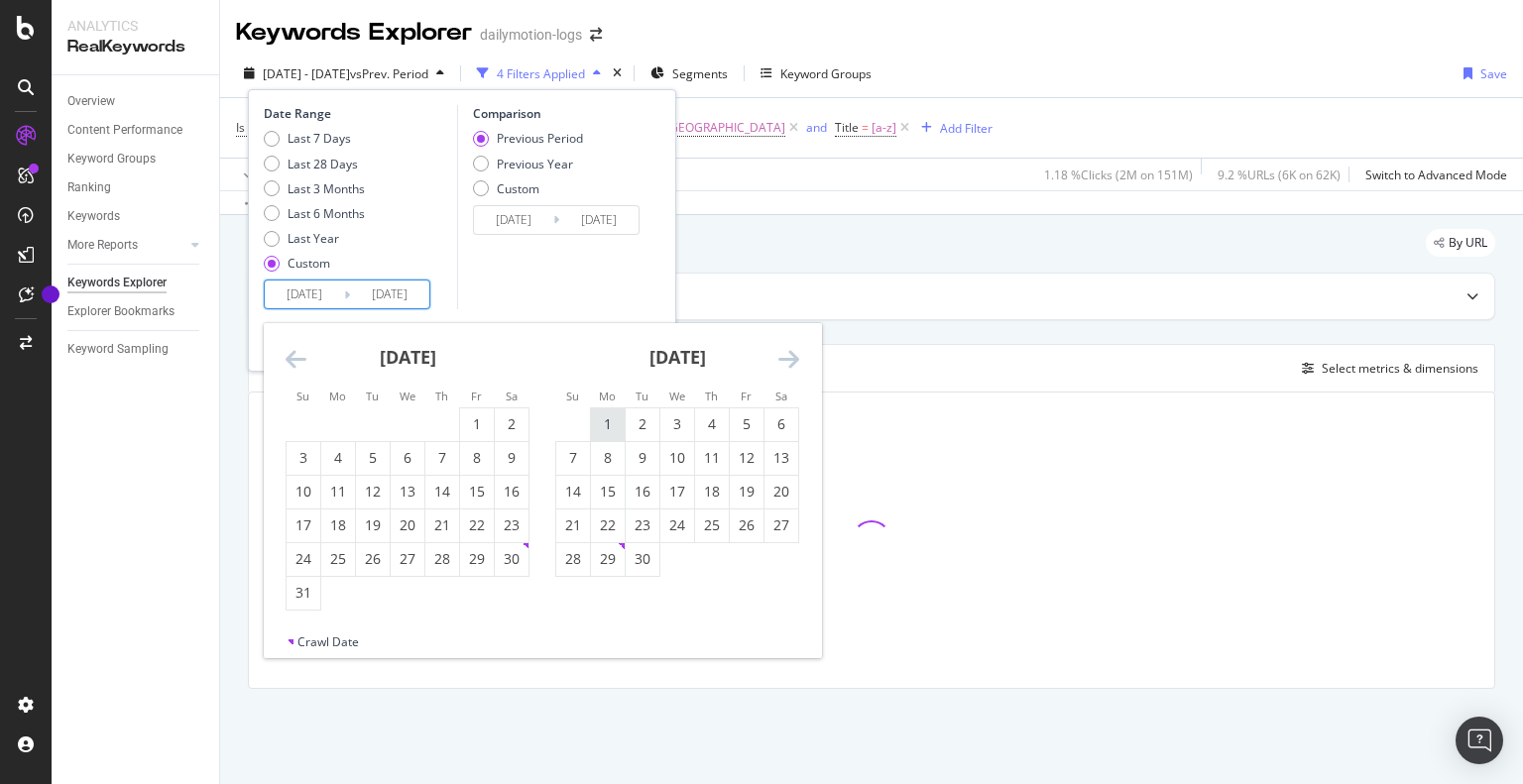
click at [621, 423] on div "1" at bounding box center [608, 424] width 34 height 20
type input "[DATE]"
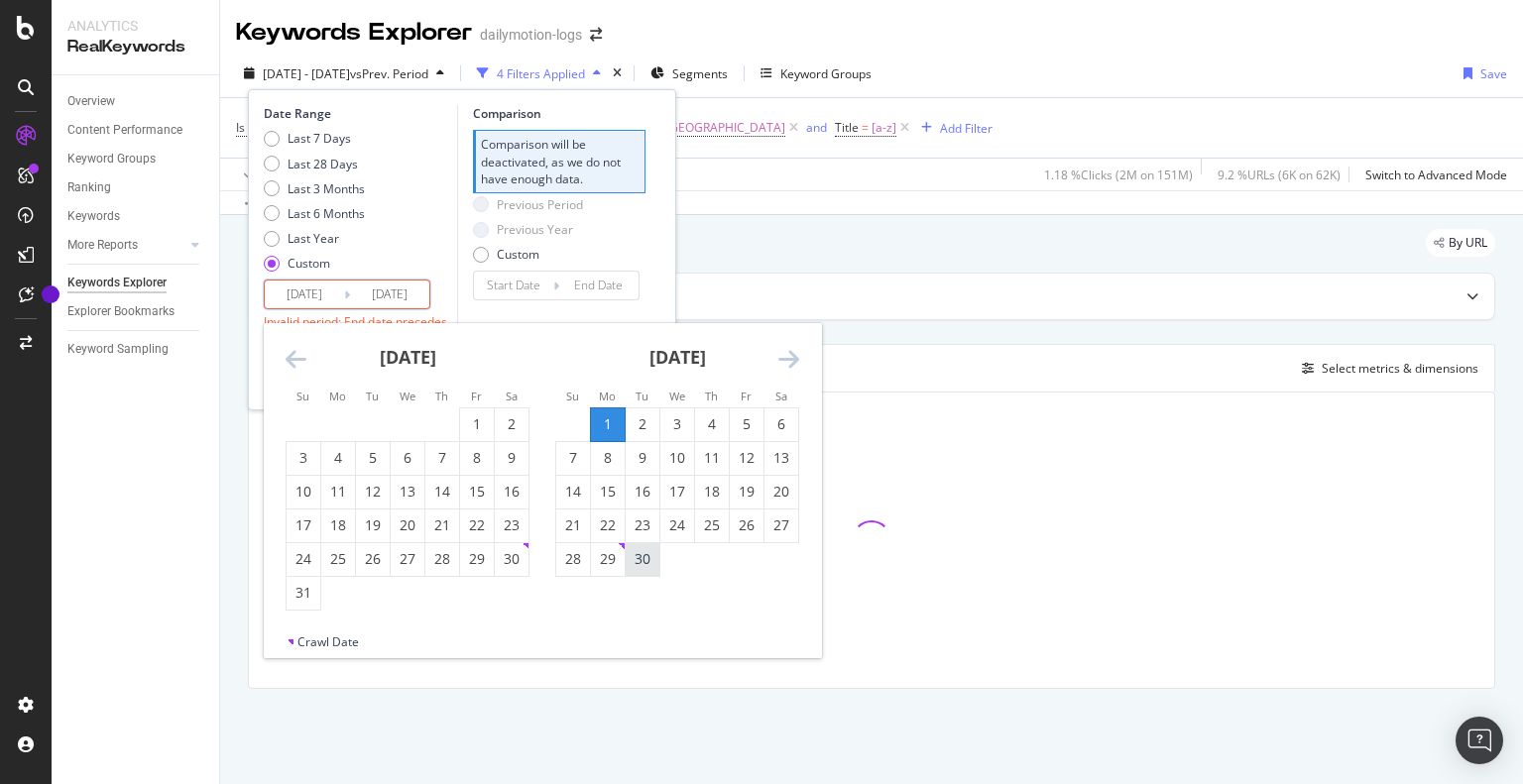
click at [641, 573] on div "30" at bounding box center [643, 559] width 34 height 33
type input "[DATE]"
type input "2025/08/02"
type input "2025/08/31"
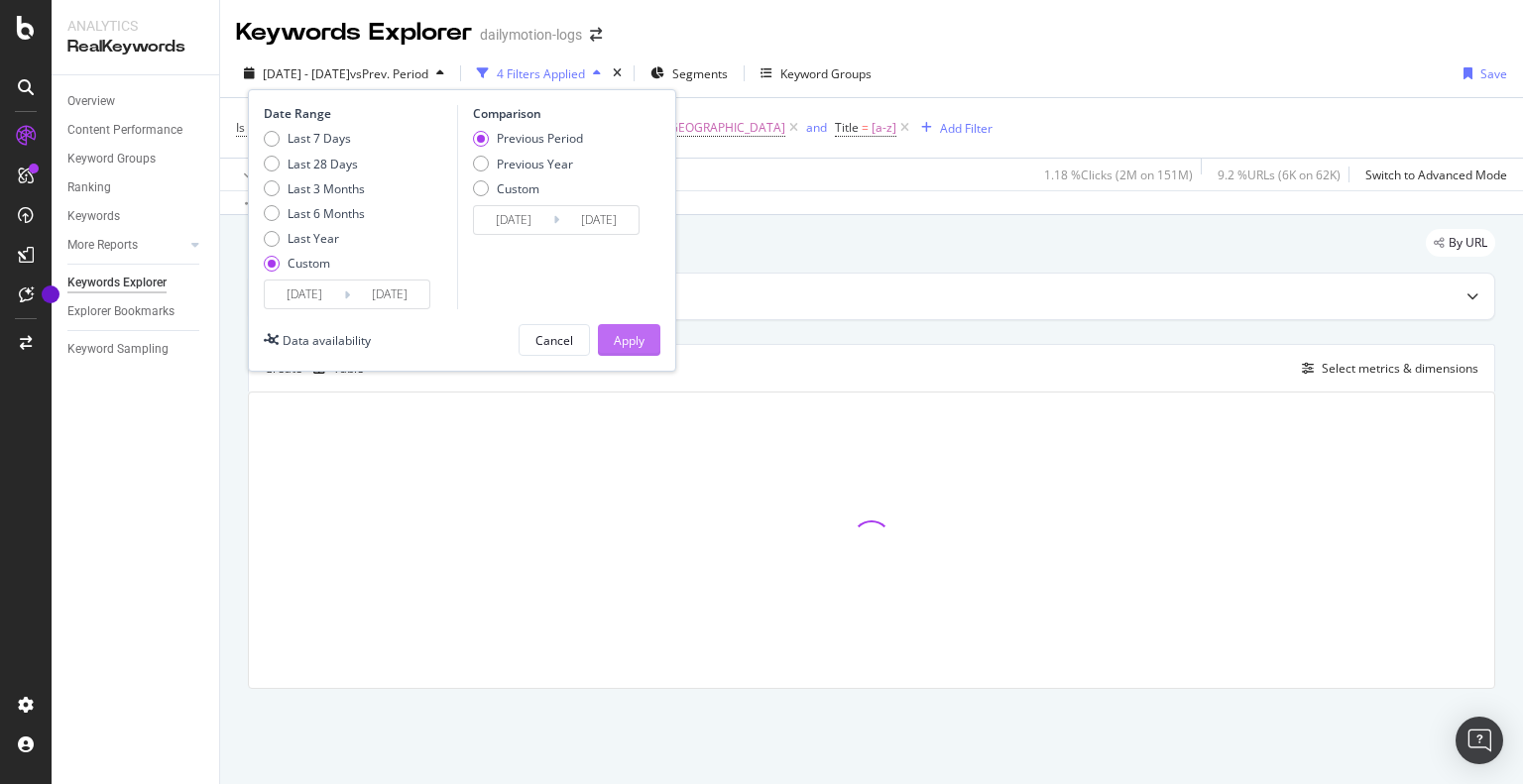
click at [641, 351] on div "Apply" at bounding box center [629, 340] width 31 height 30
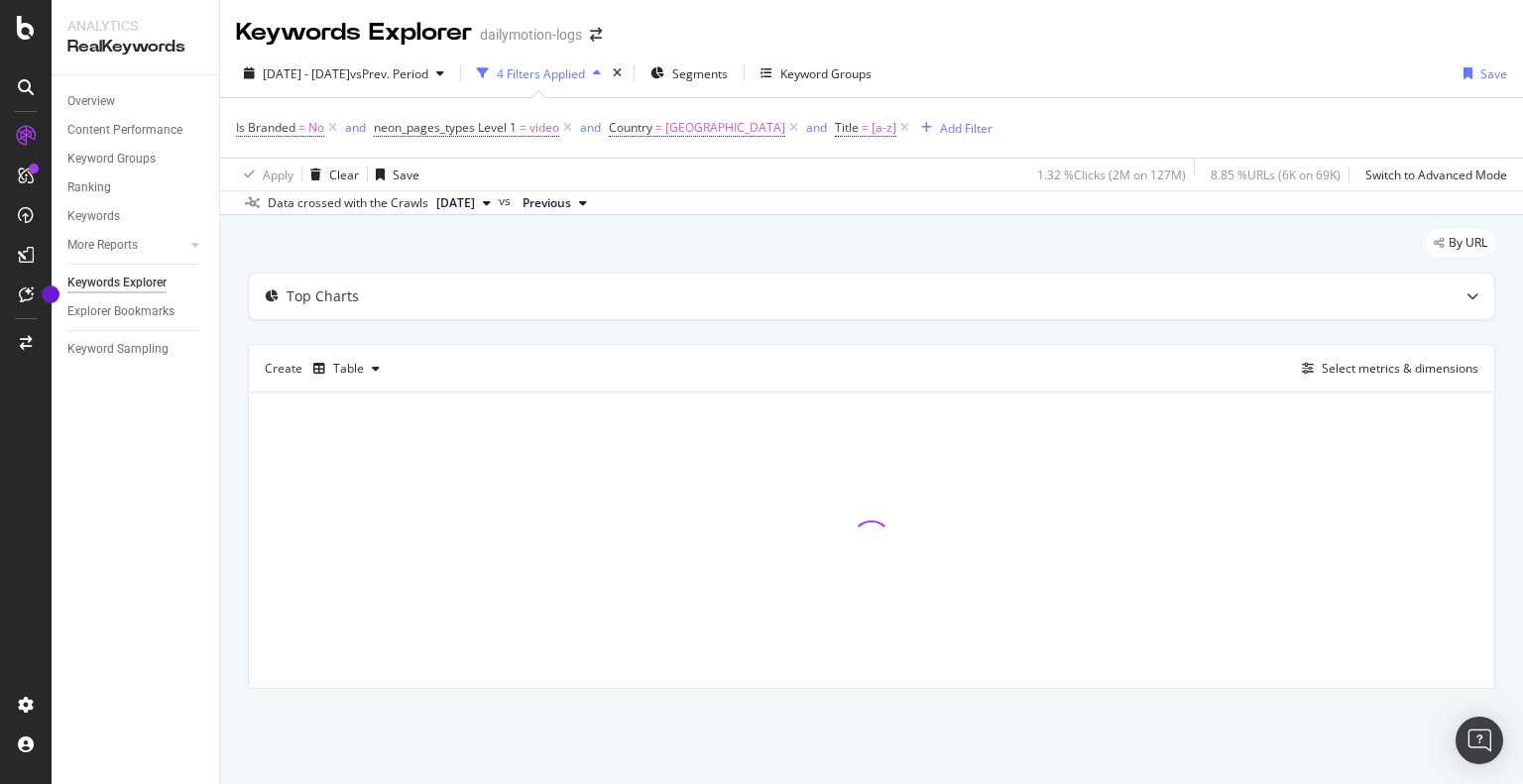
click at [601, 74] on icon "button" at bounding box center [597, 73] width 8 height 12
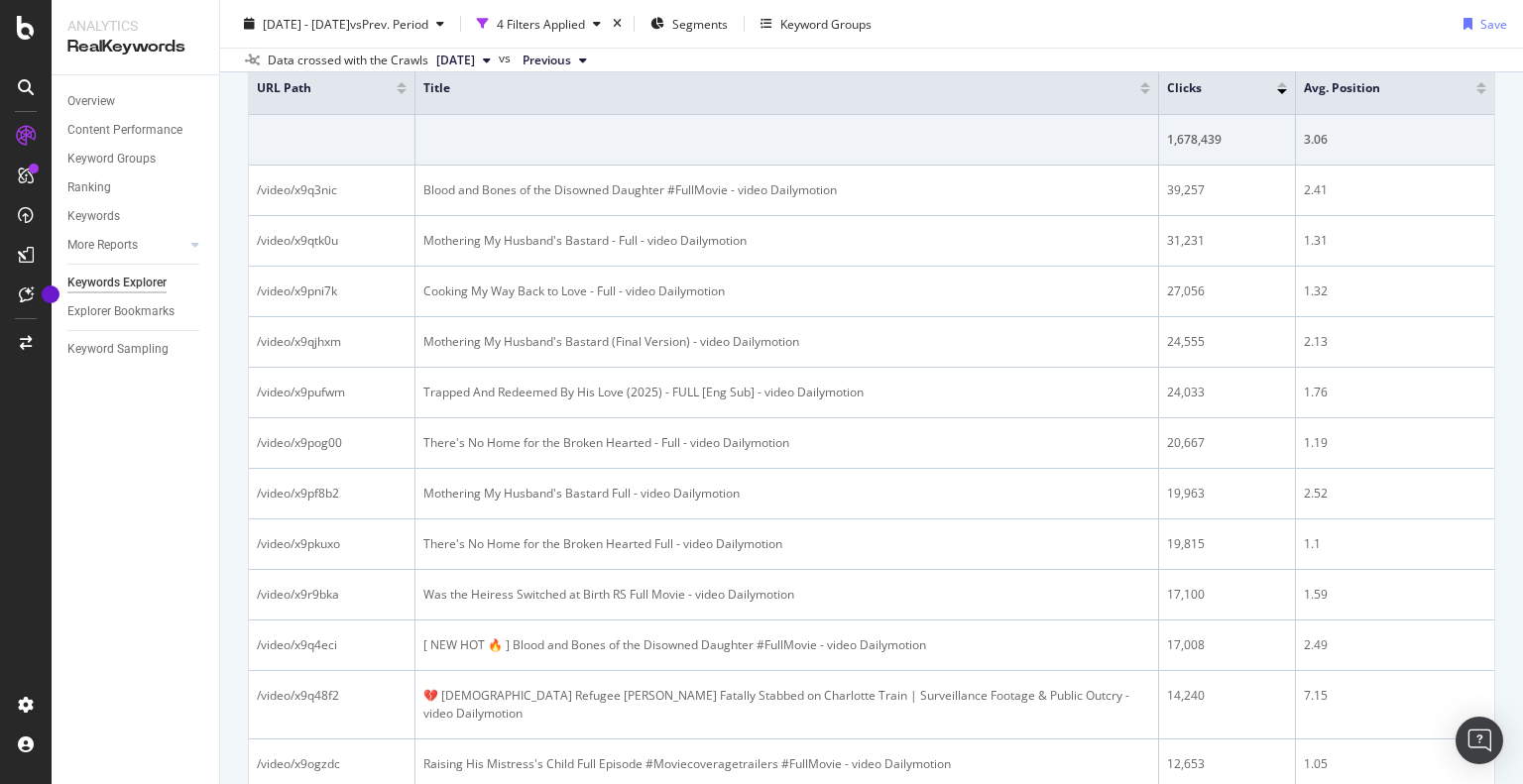
scroll to position [337, 0]
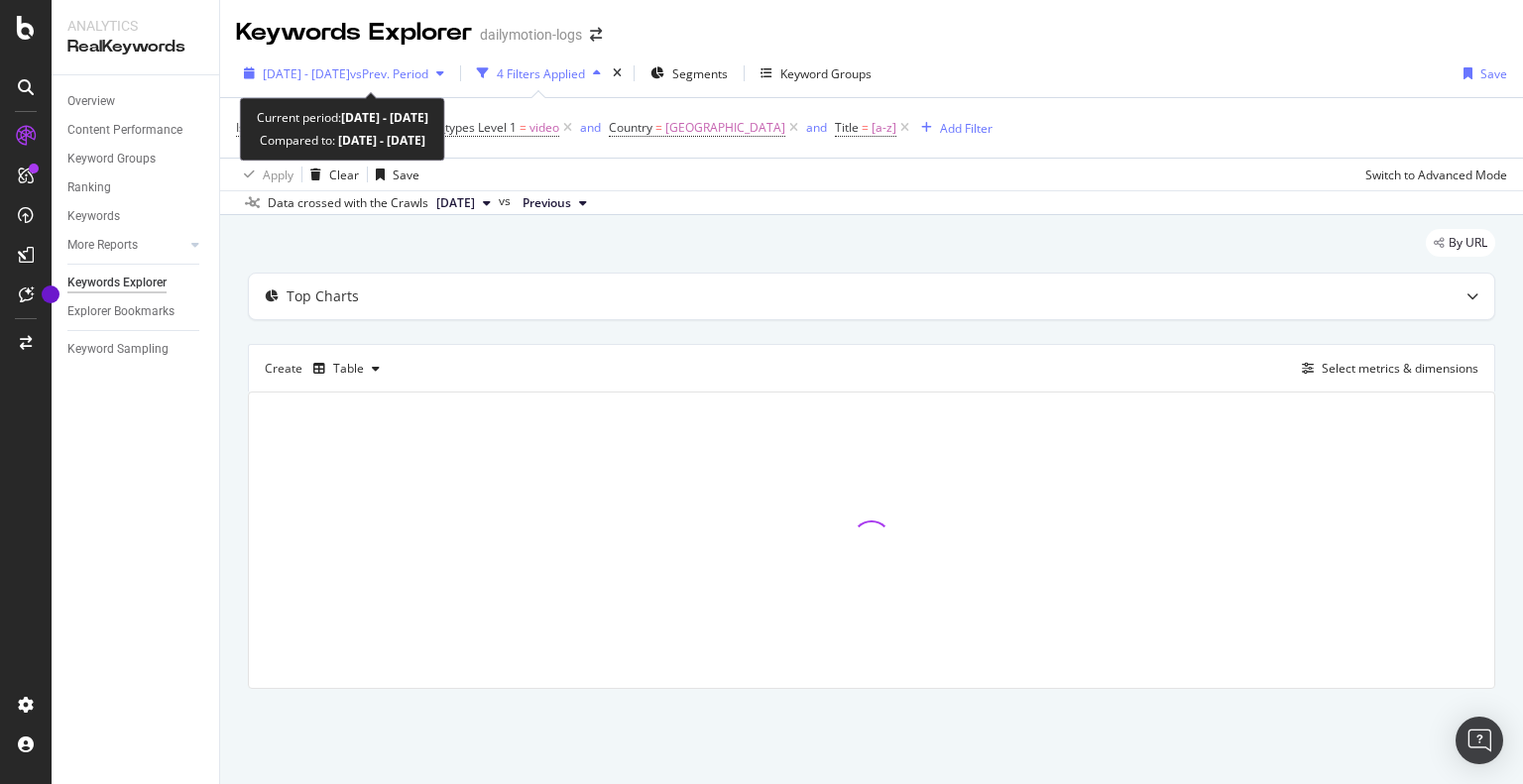
click at [350, 72] on span "[DATE] - [DATE]" at bounding box center [306, 73] width 87 height 17
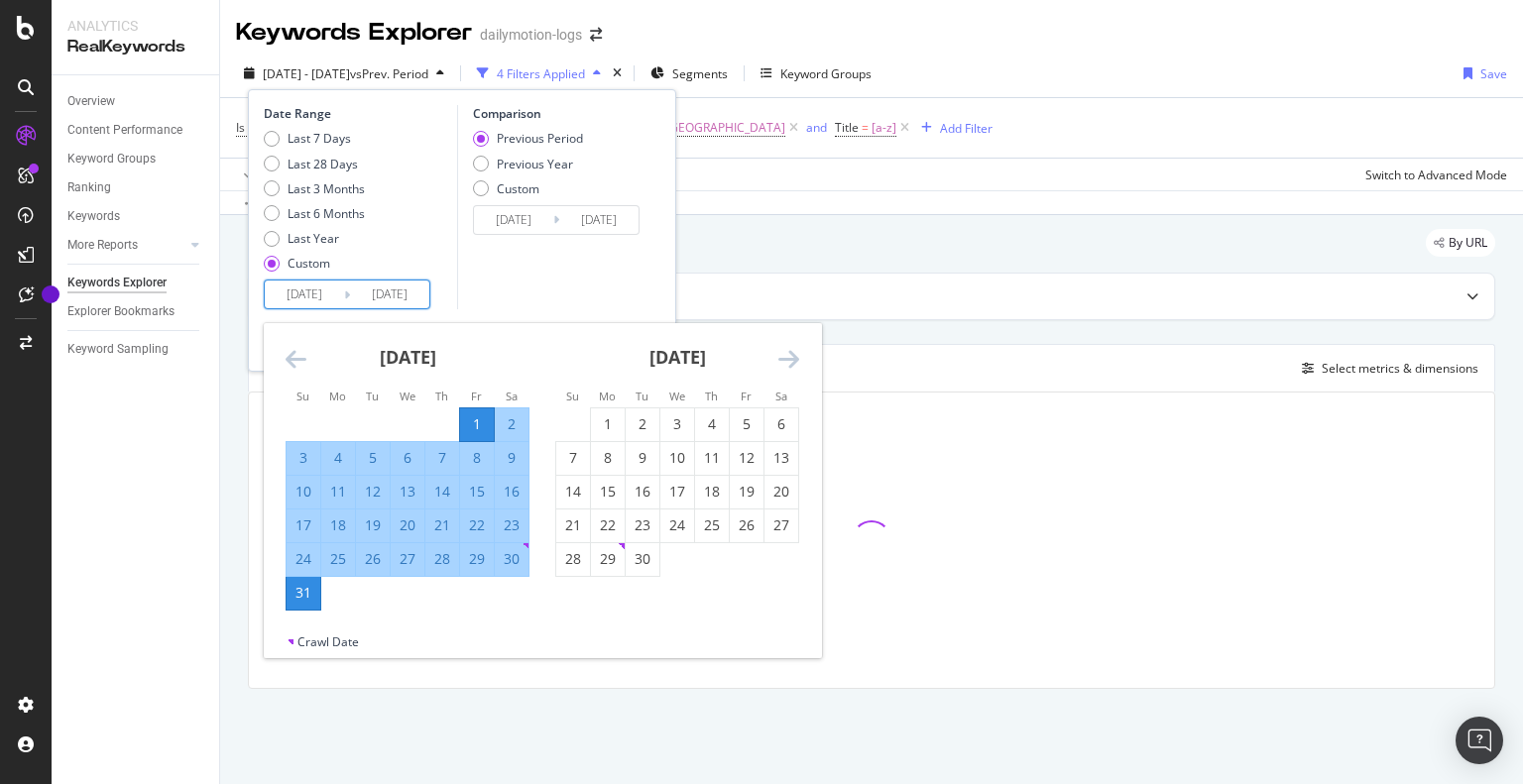
click at [301, 301] on input "[DATE]" at bounding box center [304, 294] width 79 height 28
click at [597, 430] on div "1" at bounding box center [608, 424] width 34 height 20
type input "[DATE]"
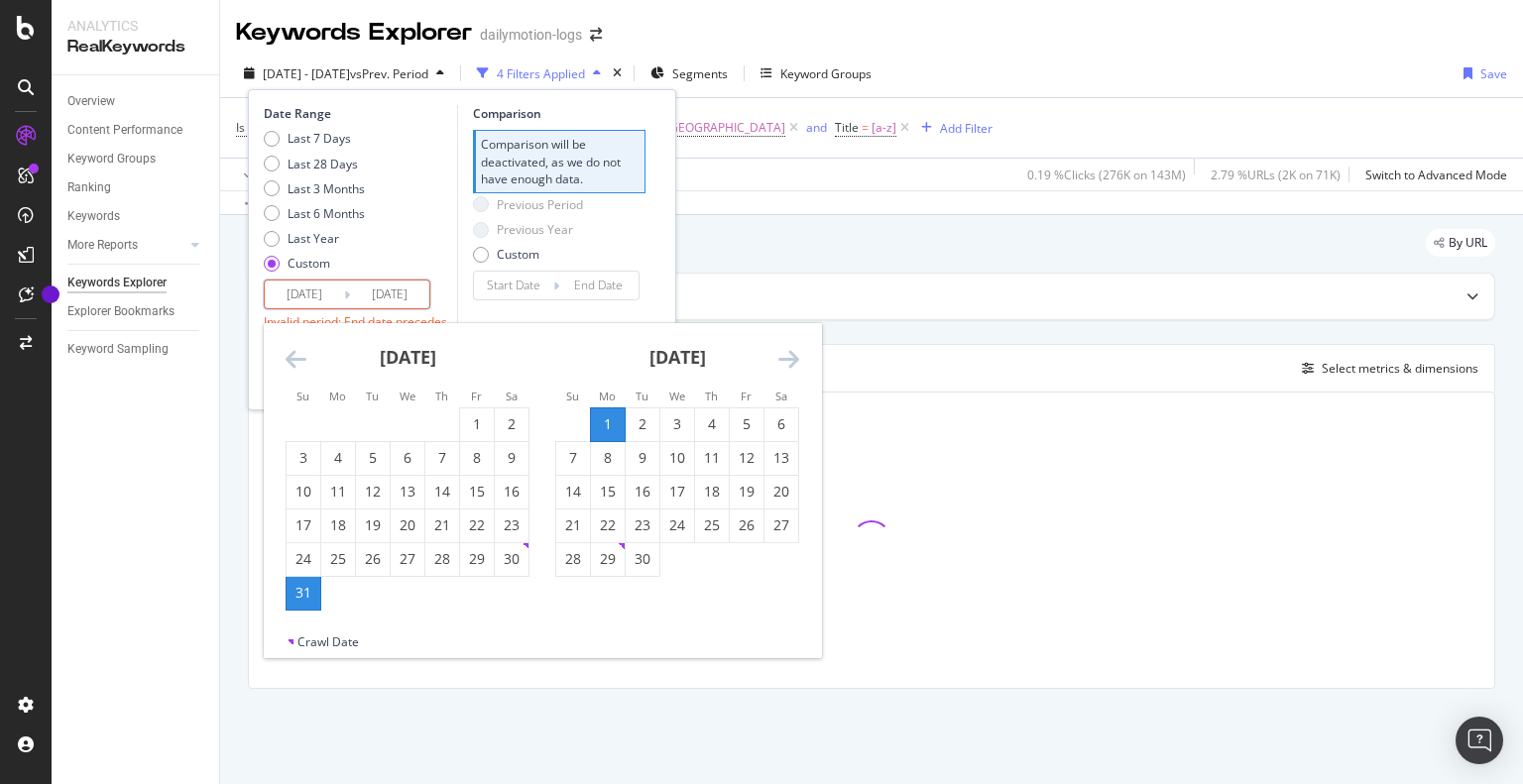
click at [643, 557] on div "30" at bounding box center [643, 559] width 34 height 20
type input "[DATE]"
type input "2025/08/02"
type input "2025/08/31"
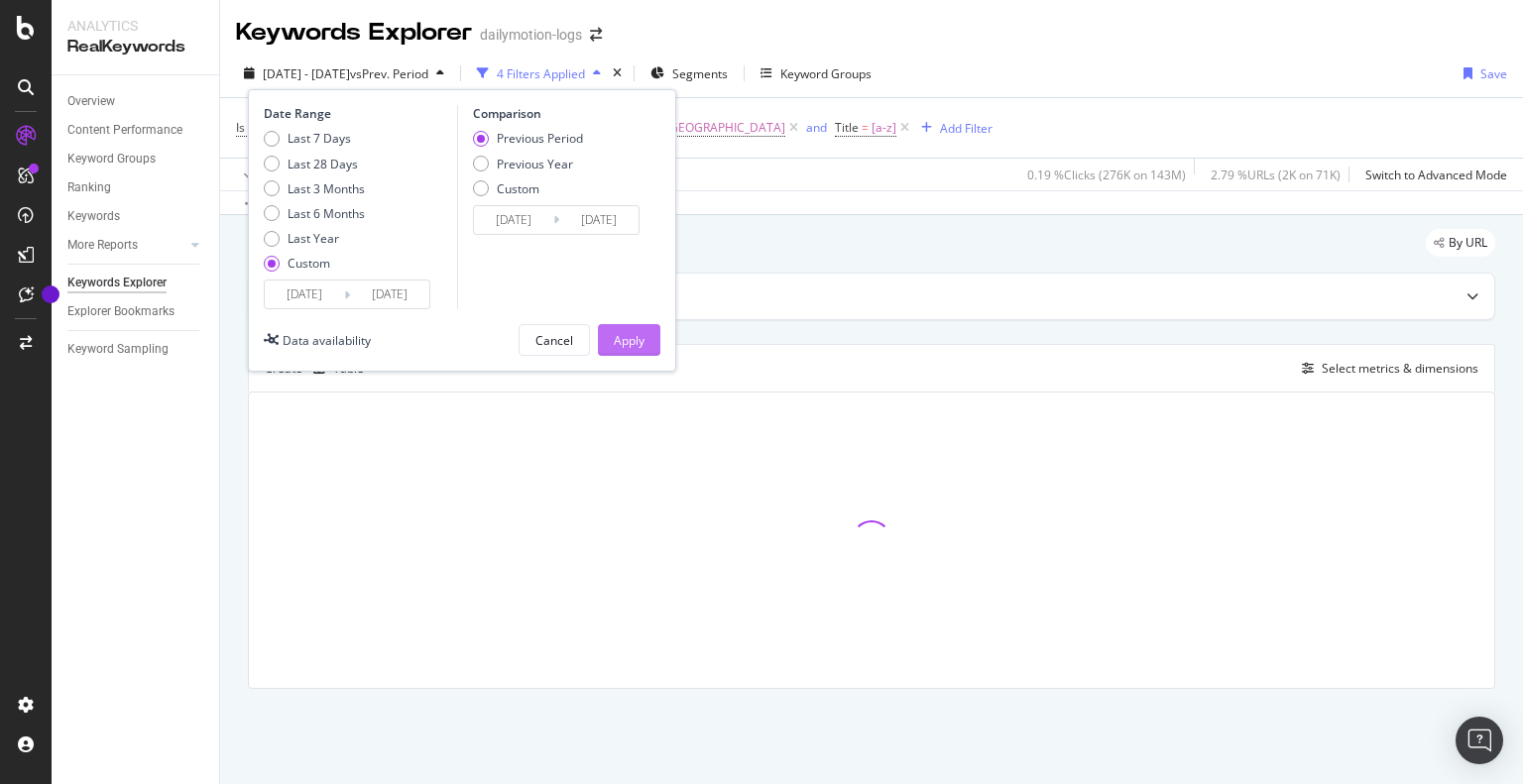
click at [639, 340] on div "Apply" at bounding box center [629, 340] width 31 height 17
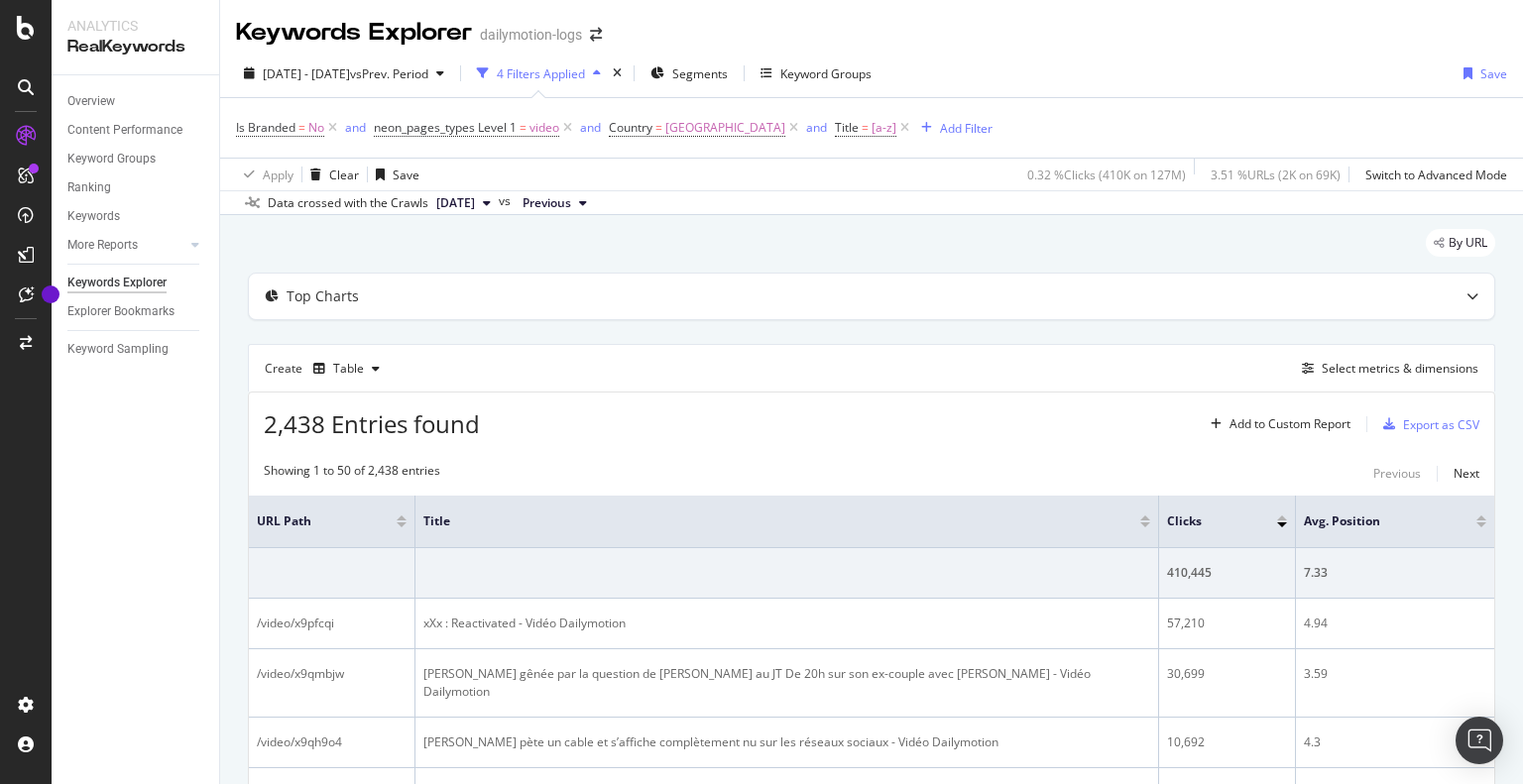
click at [601, 73] on icon "button" at bounding box center [597, 73] width 8 height 12
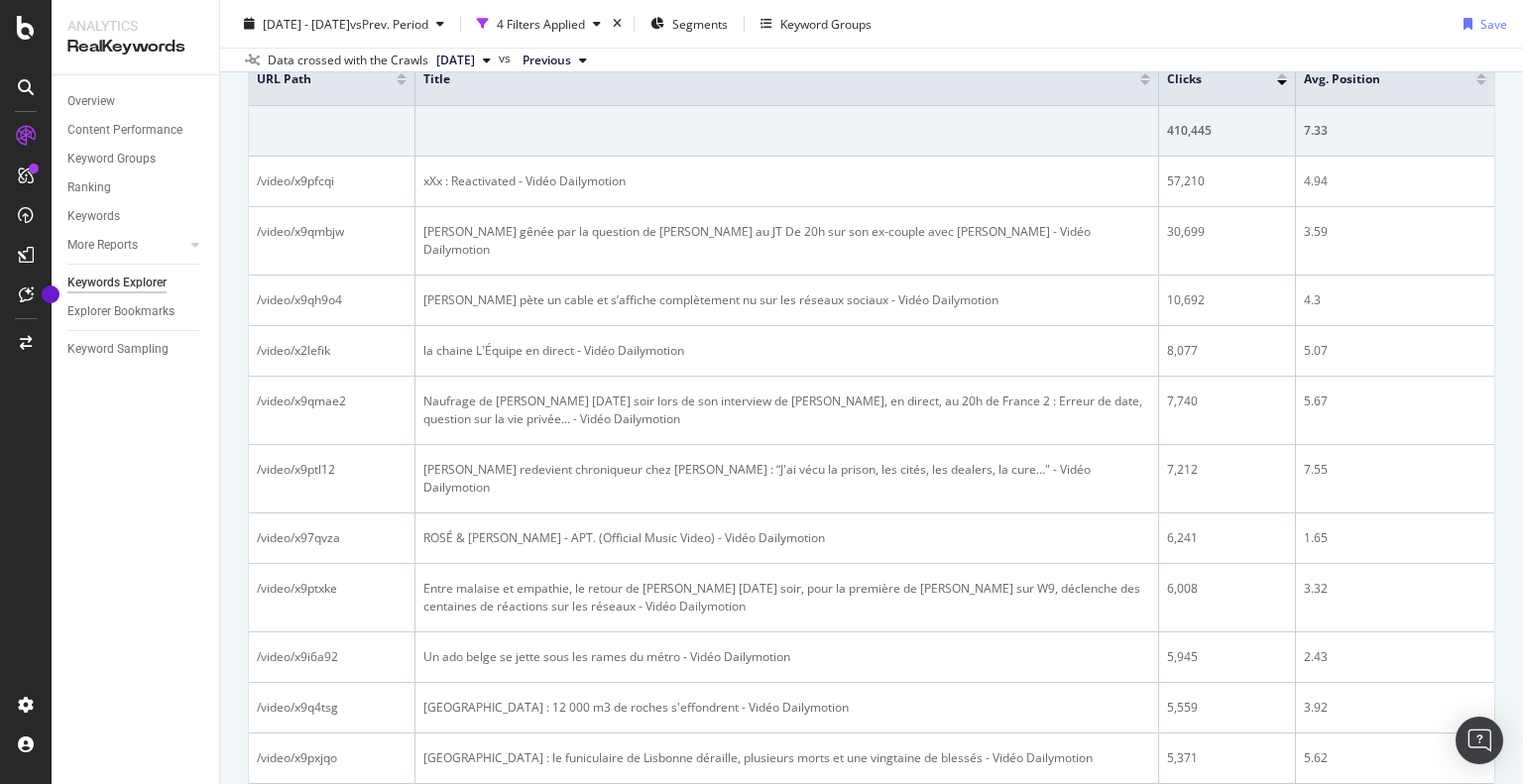
scroll to position [331, 0]
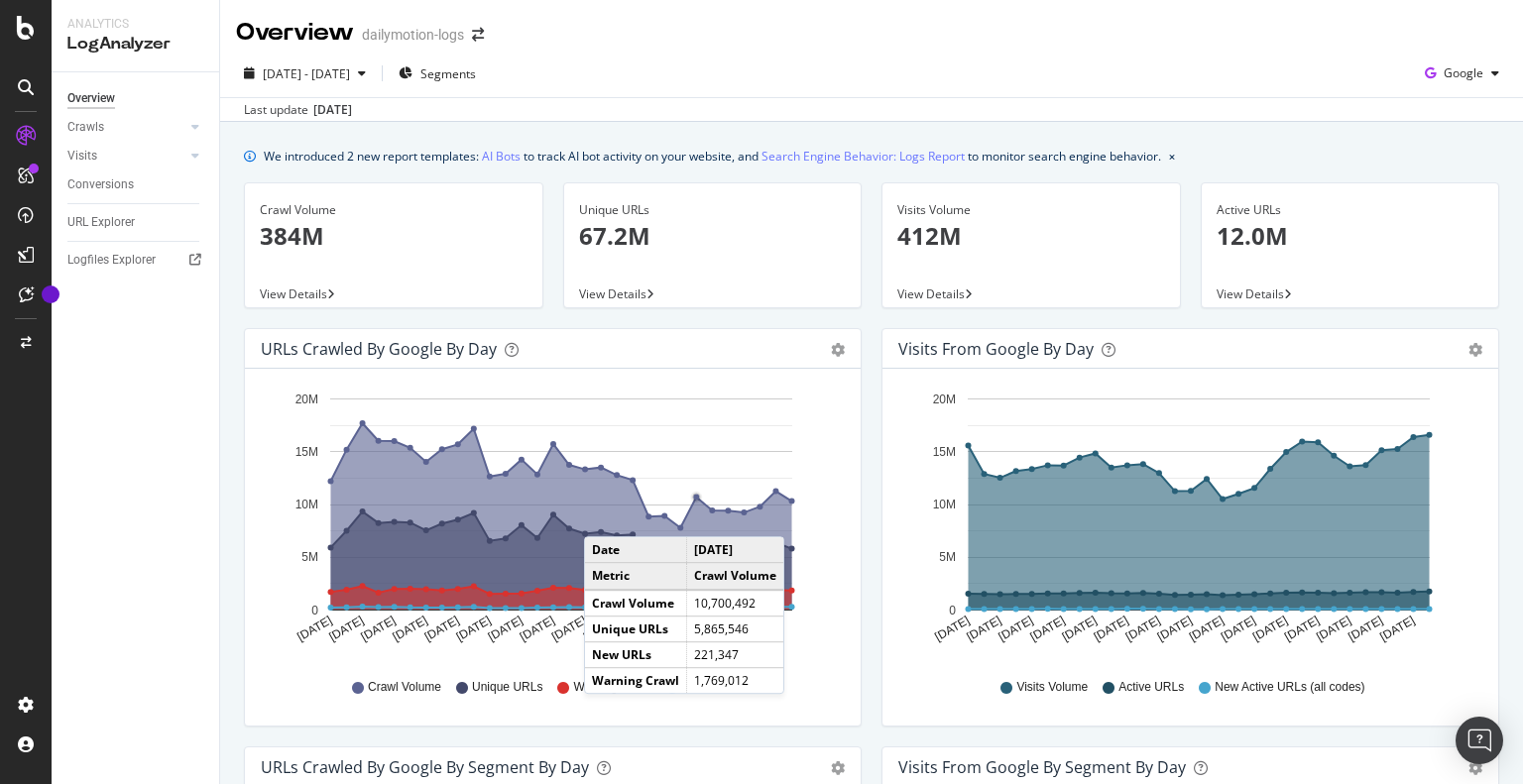
scroll to position [297, 0]
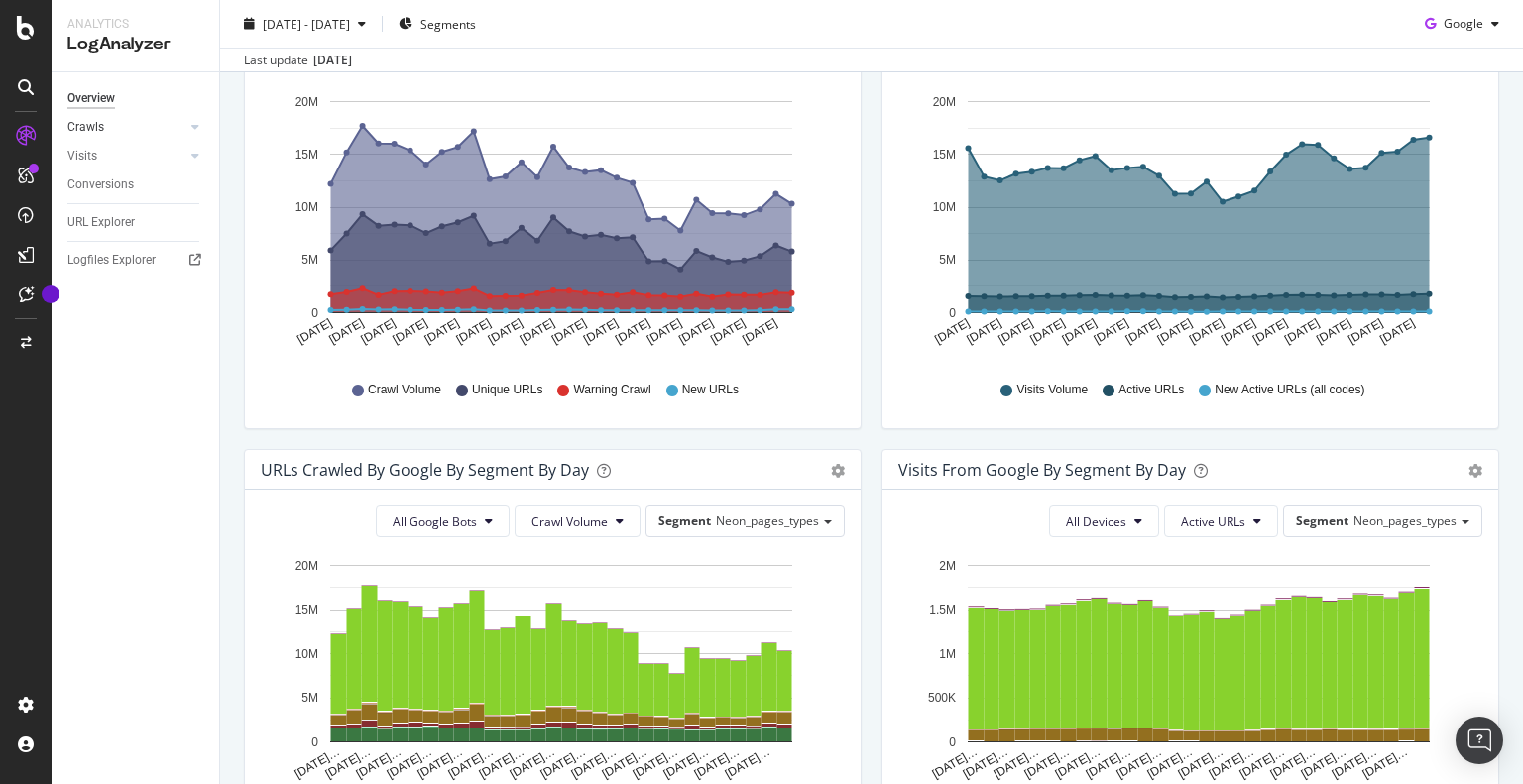
click at [103, 129] on link "Crawls" at bounding box center [126, 127] width 118 height 21
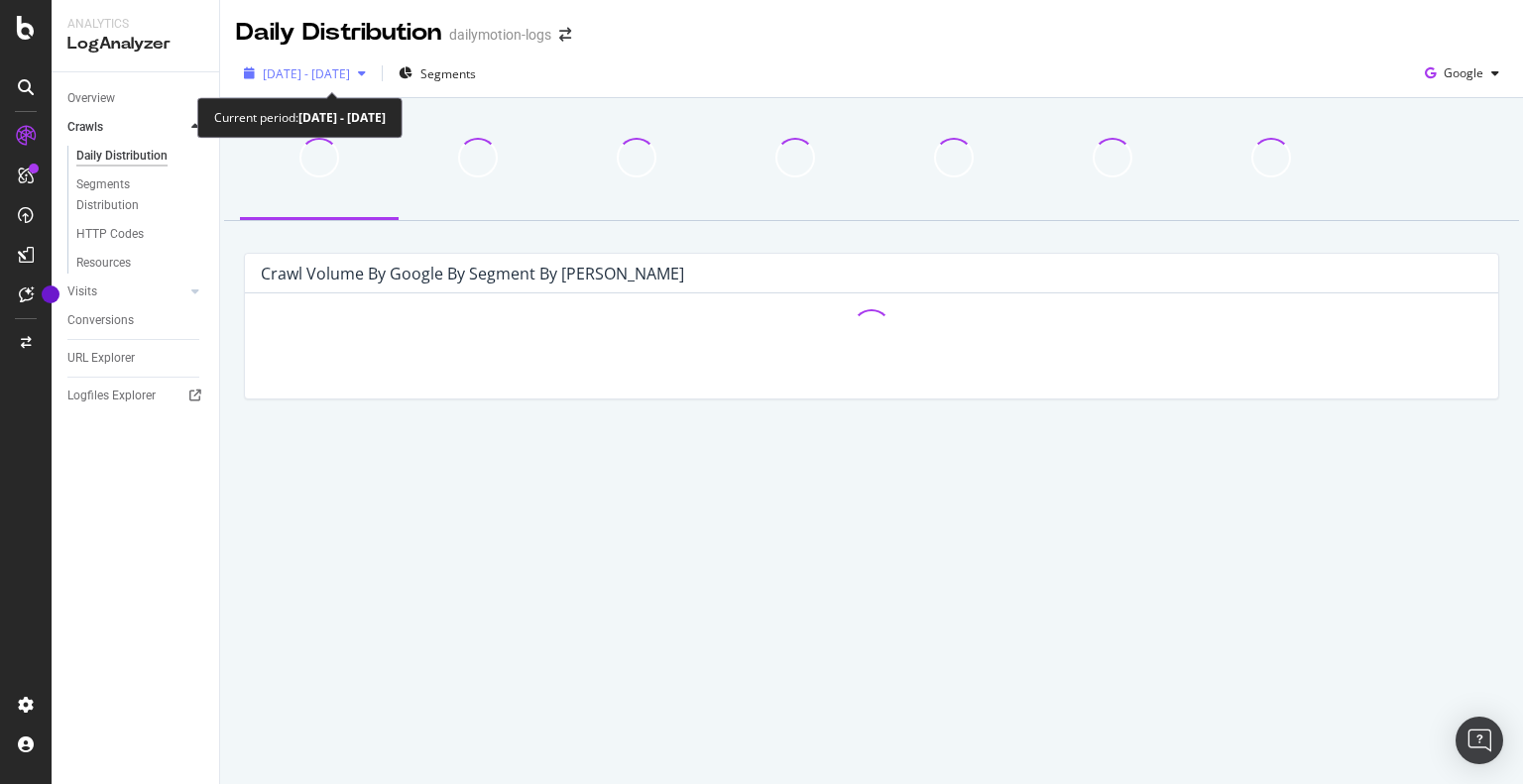
click at [350, 74] on span "[DATE] - [DATE]" at bounding box center [306, 73] width 87 height 17
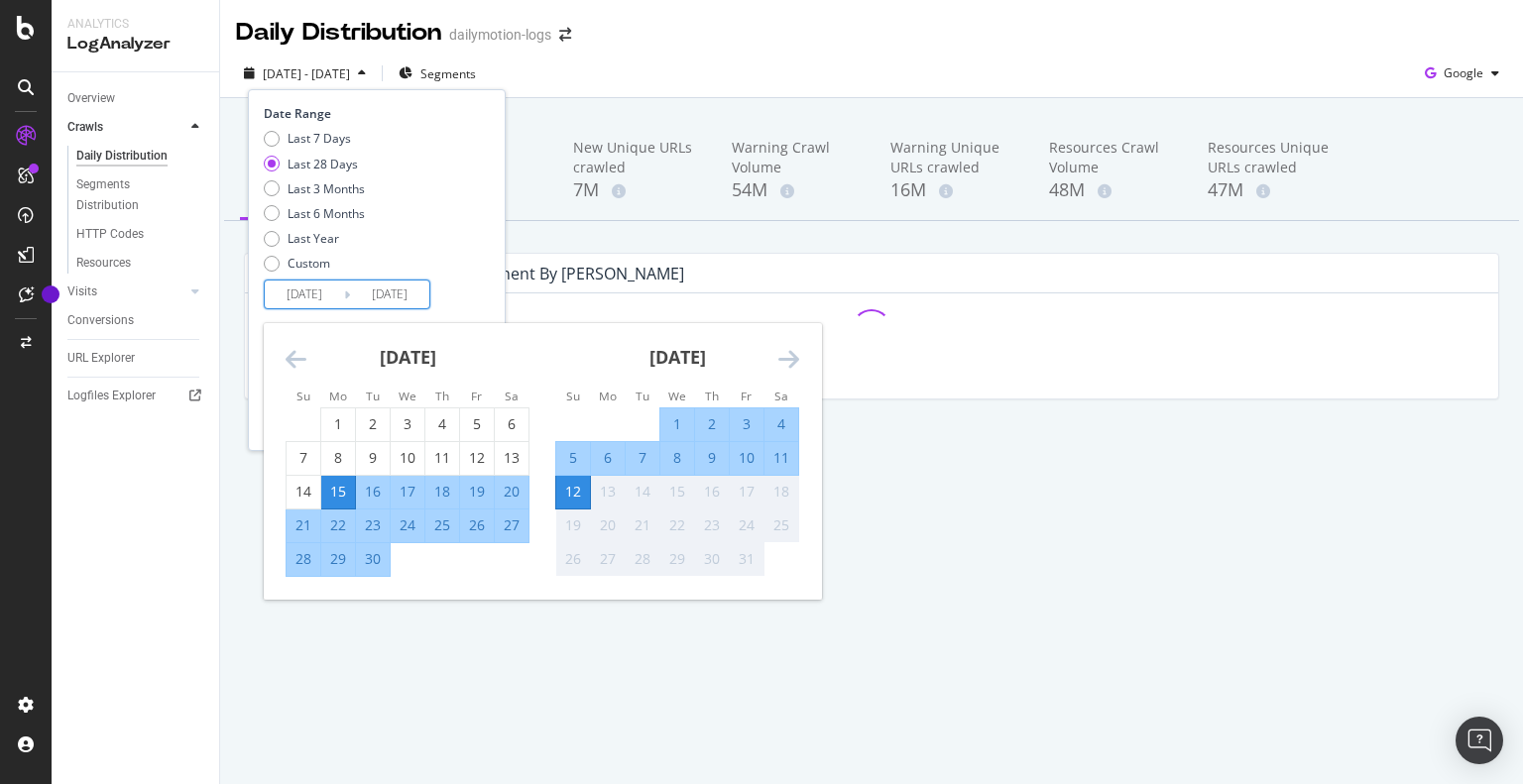
click at [315, 291] on input "[DATE]" at bounding box center [304, 294] width 79 height 28
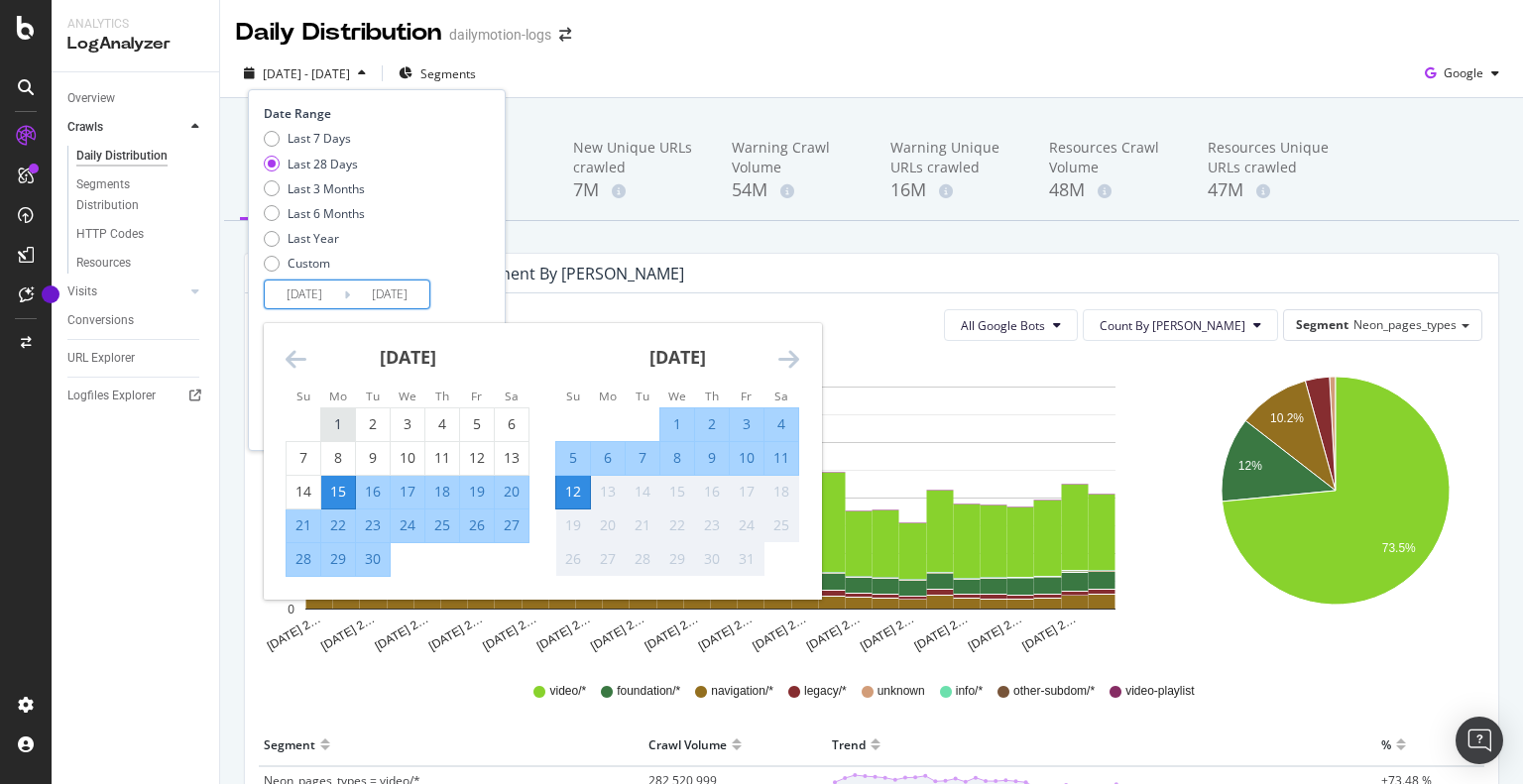
click at [336, 420] on div "1" at bounding box center [338, 424] width 34 height 20
type input "[DATE]"
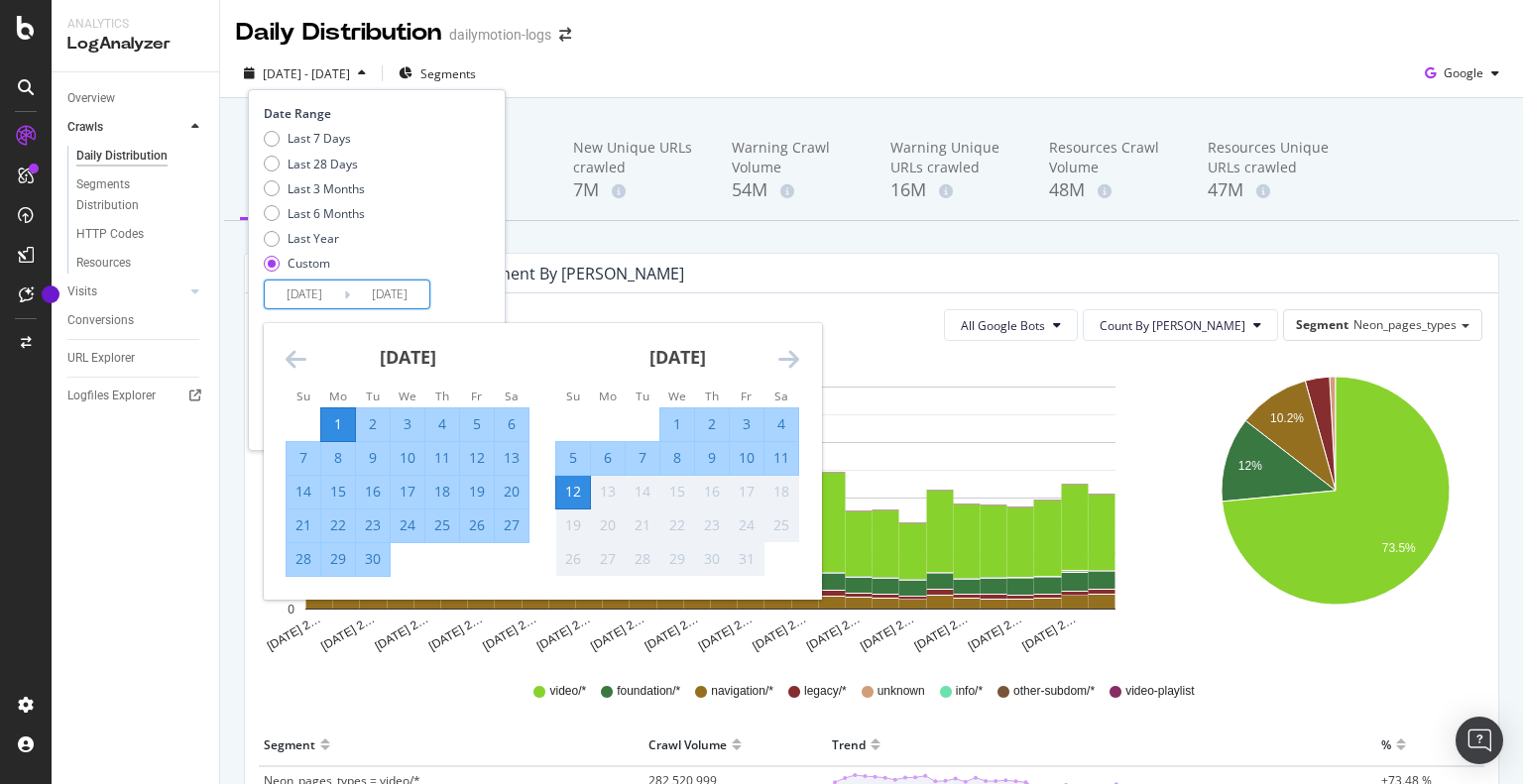
click at [381, 565] on div "30" at bounding box center [373, 559] width 34 height 20
type input "[DATE]"
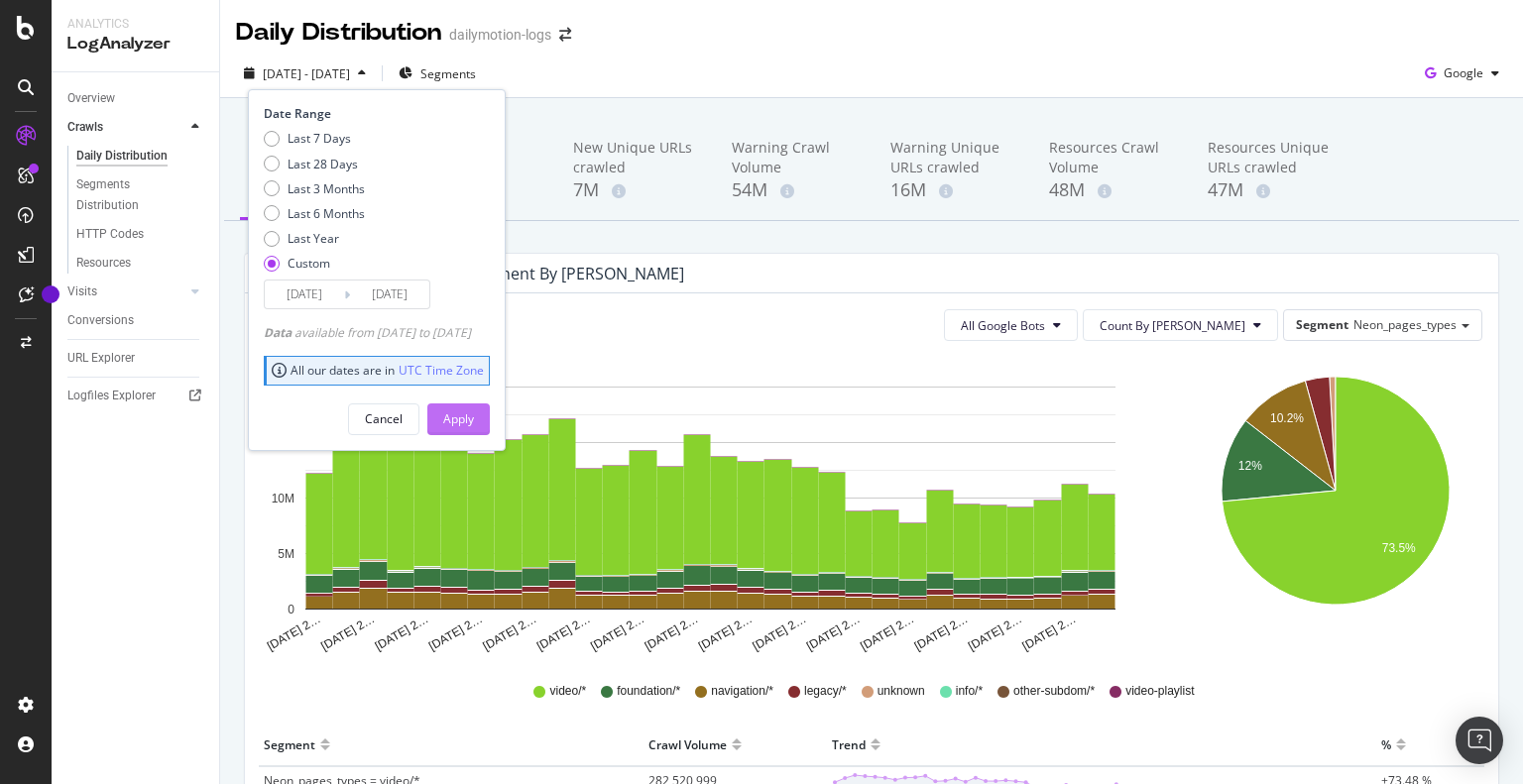
click at [474, 419] on div "Apply" at bounding box center [458, 418] width 31 height 17
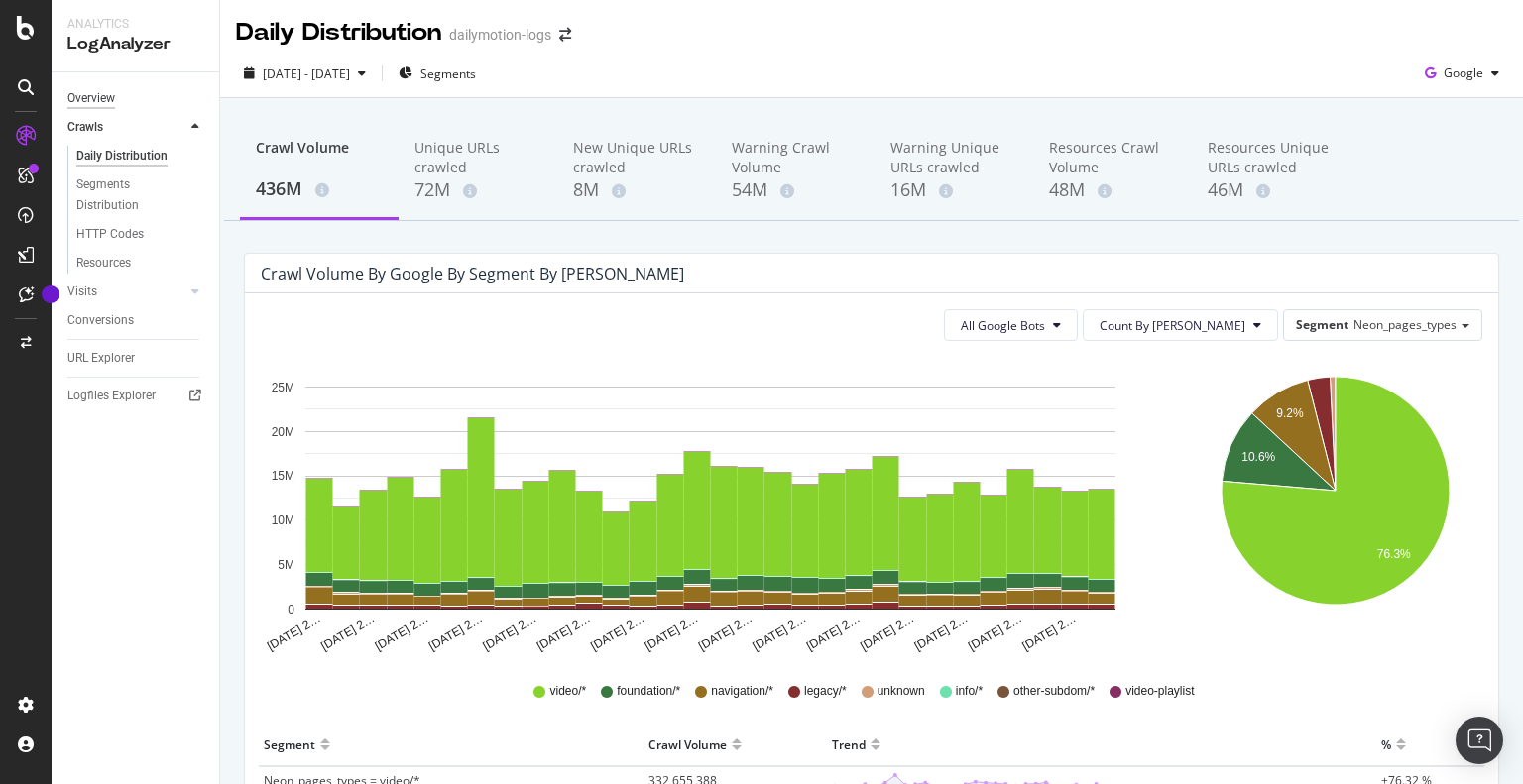
click at [97, 95] on div "Overview" at bounding box center [91, 98] width 48 height 21
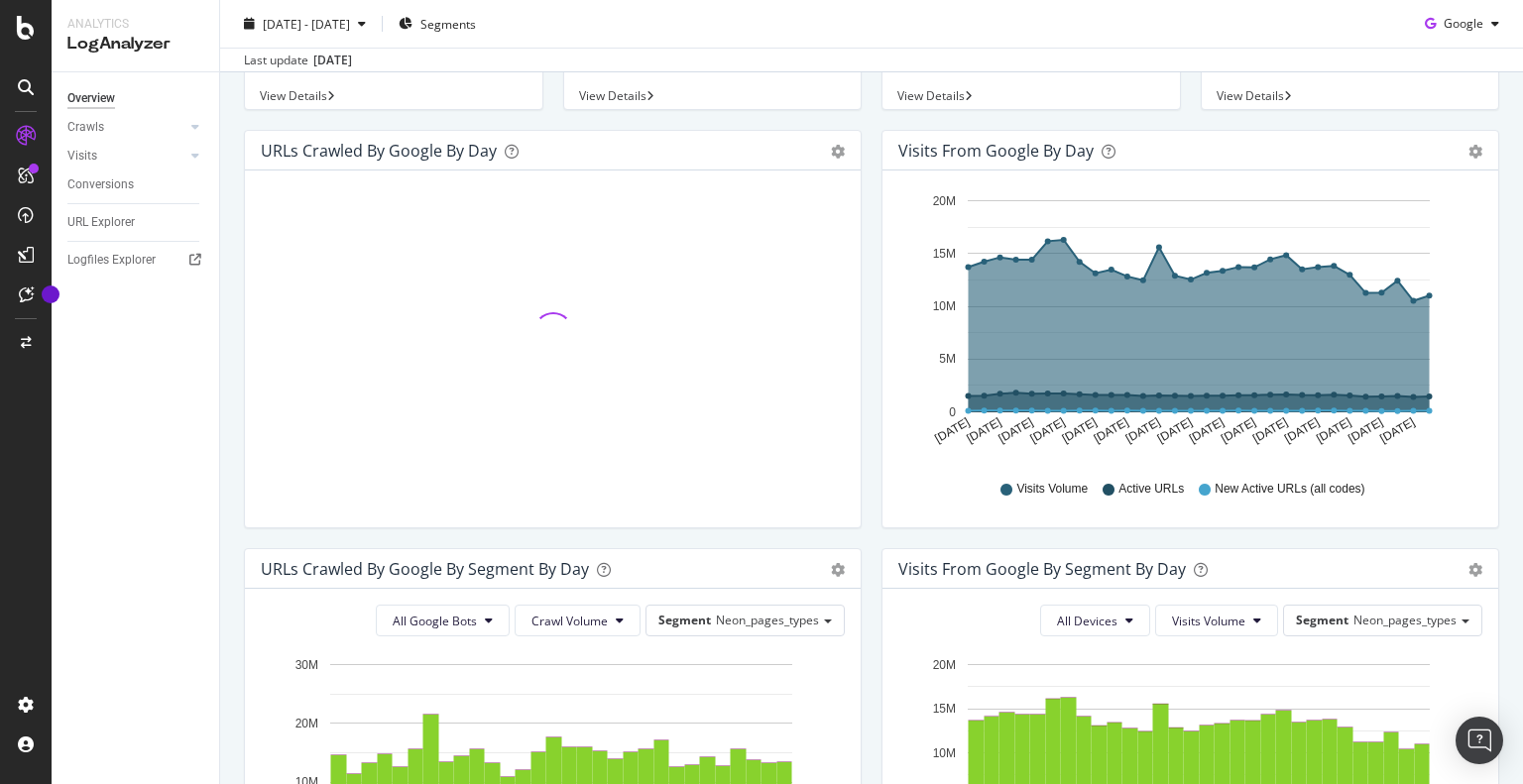
scroll to position [496, 0]
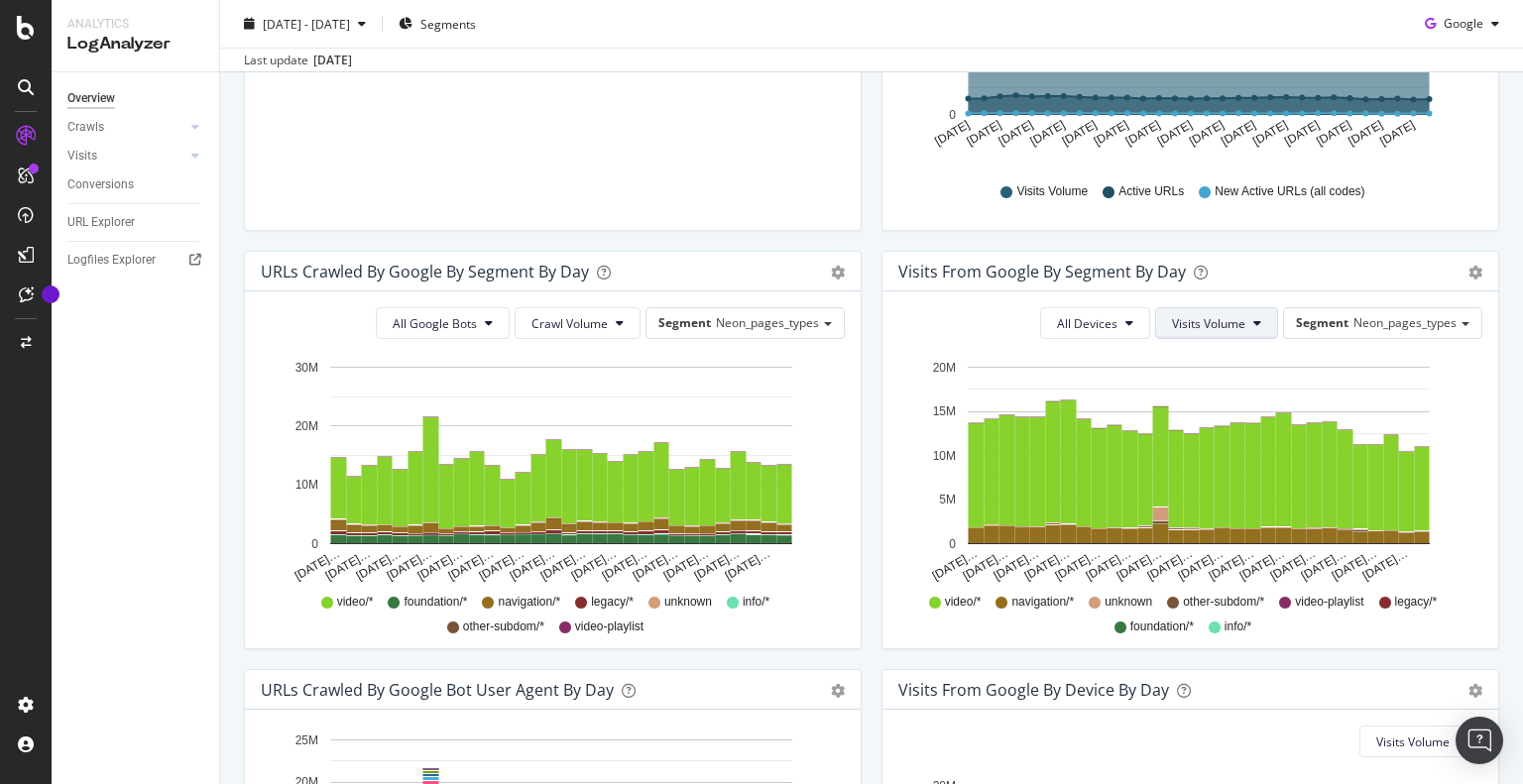
click at [1222, 326] on span "Visits Volume" at bounding box center [1209, 323] width 73 height 17
click at [1206, 387] on div "Active URLs" at bounding box center [1233, 398] width 183 height 29
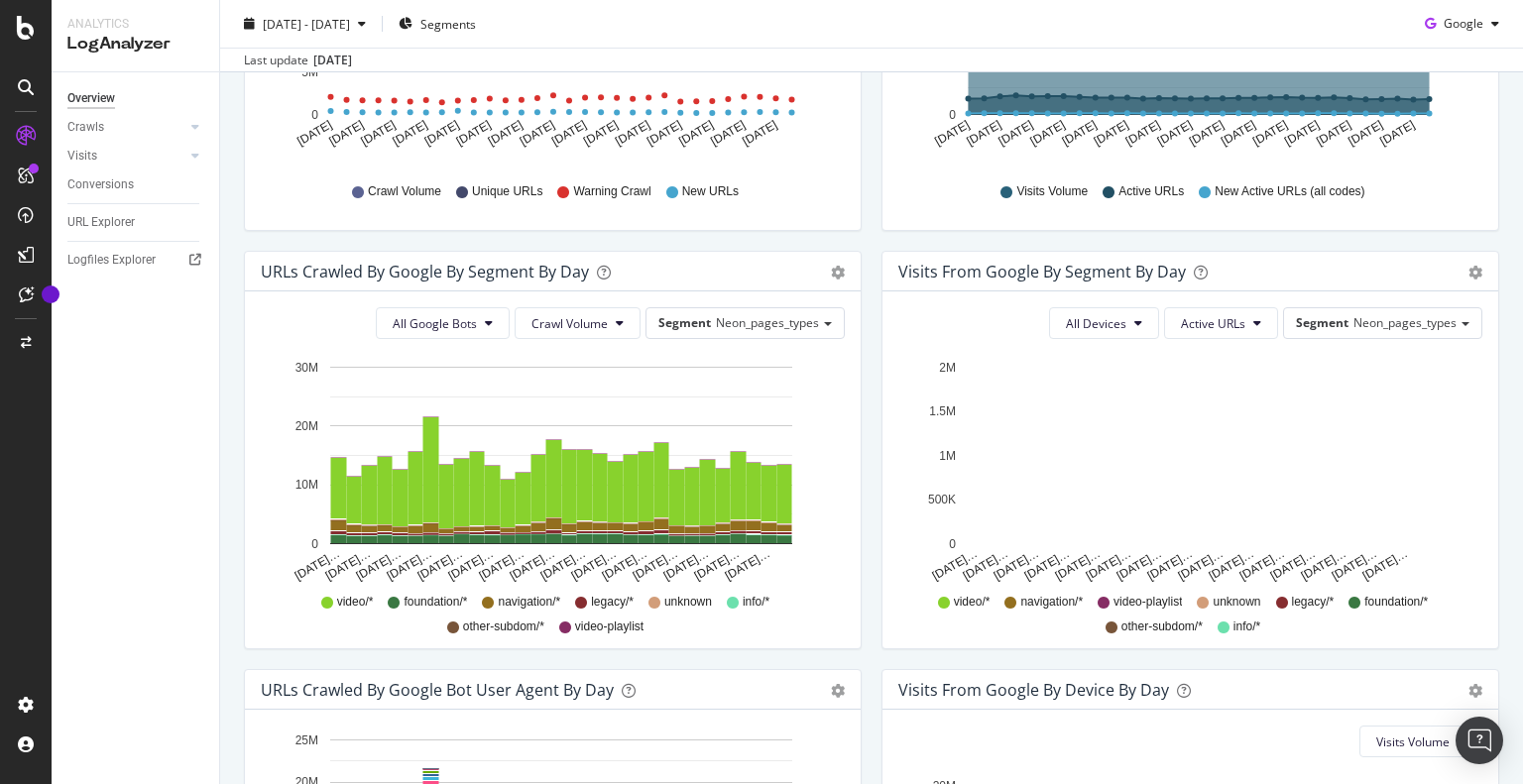
scroll to position [866, 0]
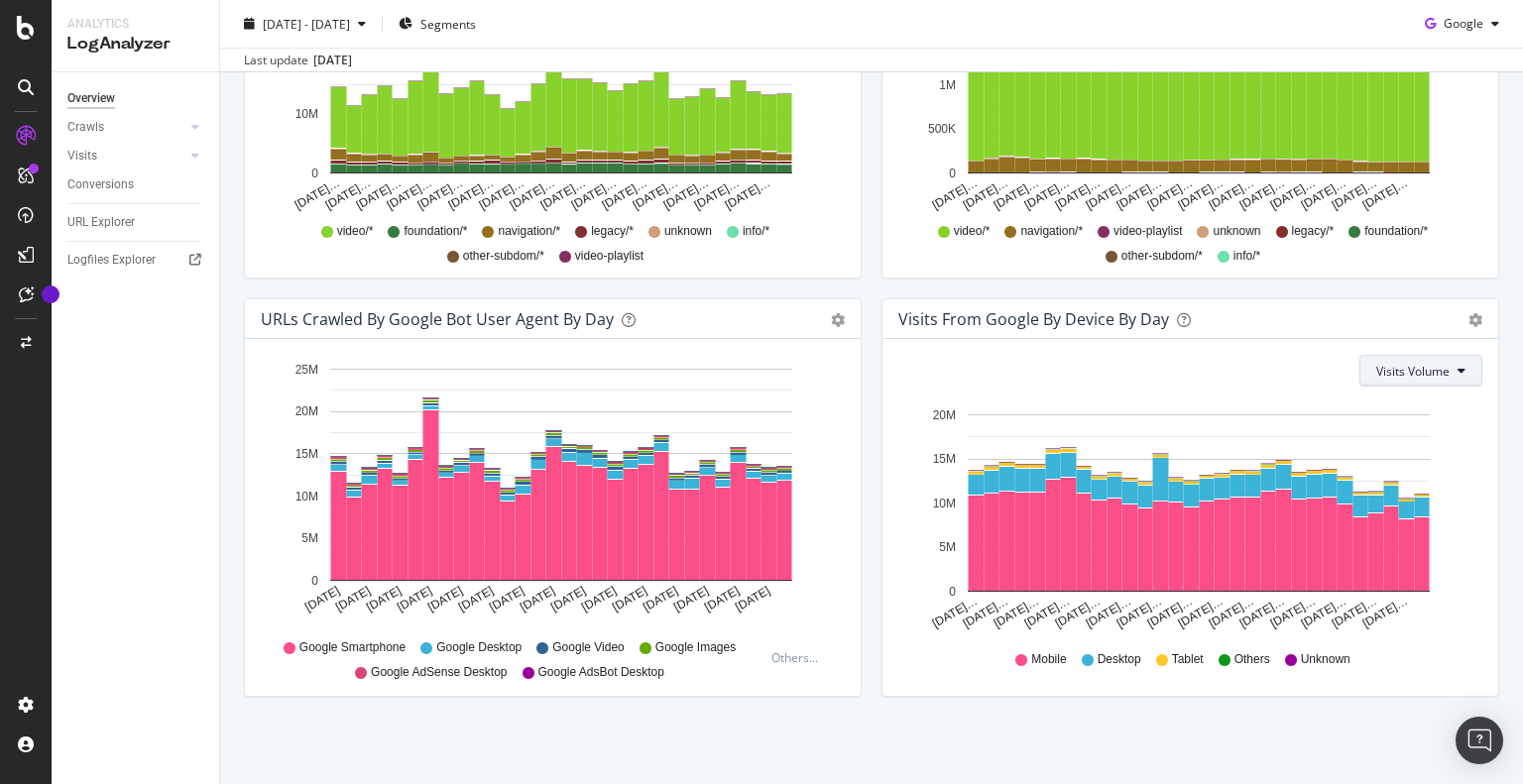
click at [1376, 374] on span "Visits Volume" at bounding box center [1413, 371] width 73 height 17
click at [1380, 441] on span "Active URLs" at bounding box center [1399, 445] width 75 height 18
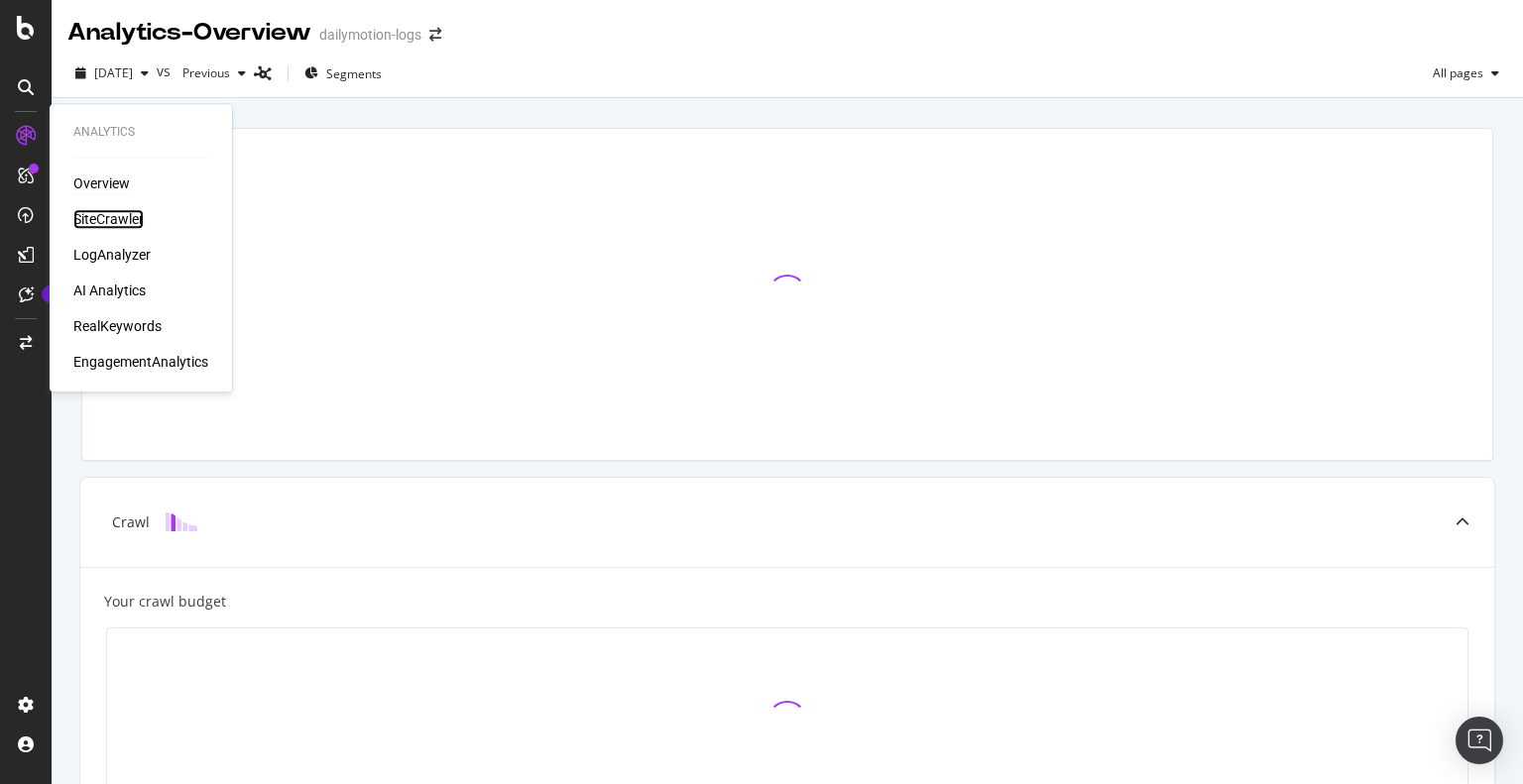
click at [109, 221] on div "SiteCrawler" at bounding box center [108, 219] width 70 height 20
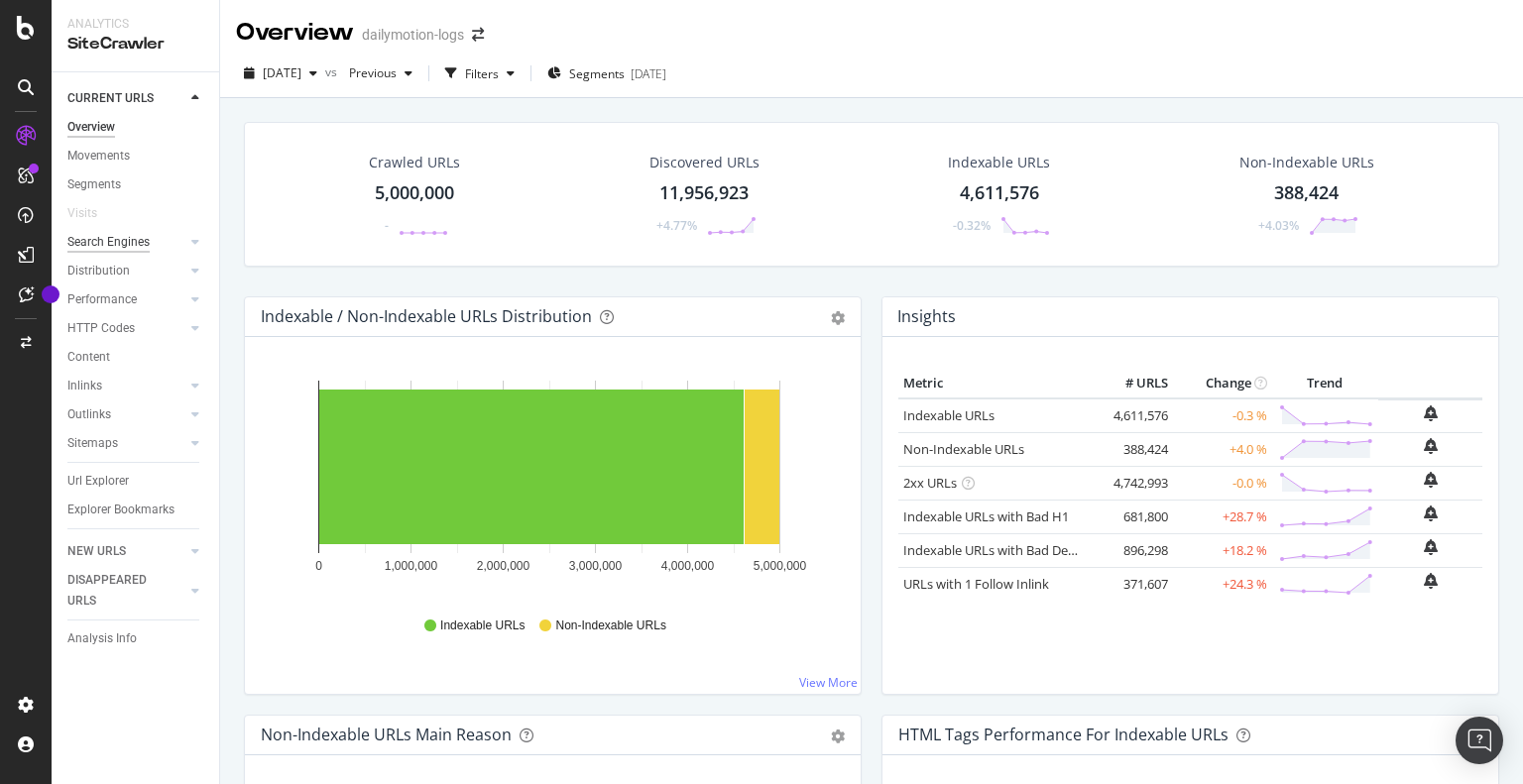
click at [113, 240] on div "Search Engines" at bounding box center [108, 242] width 82 height 21
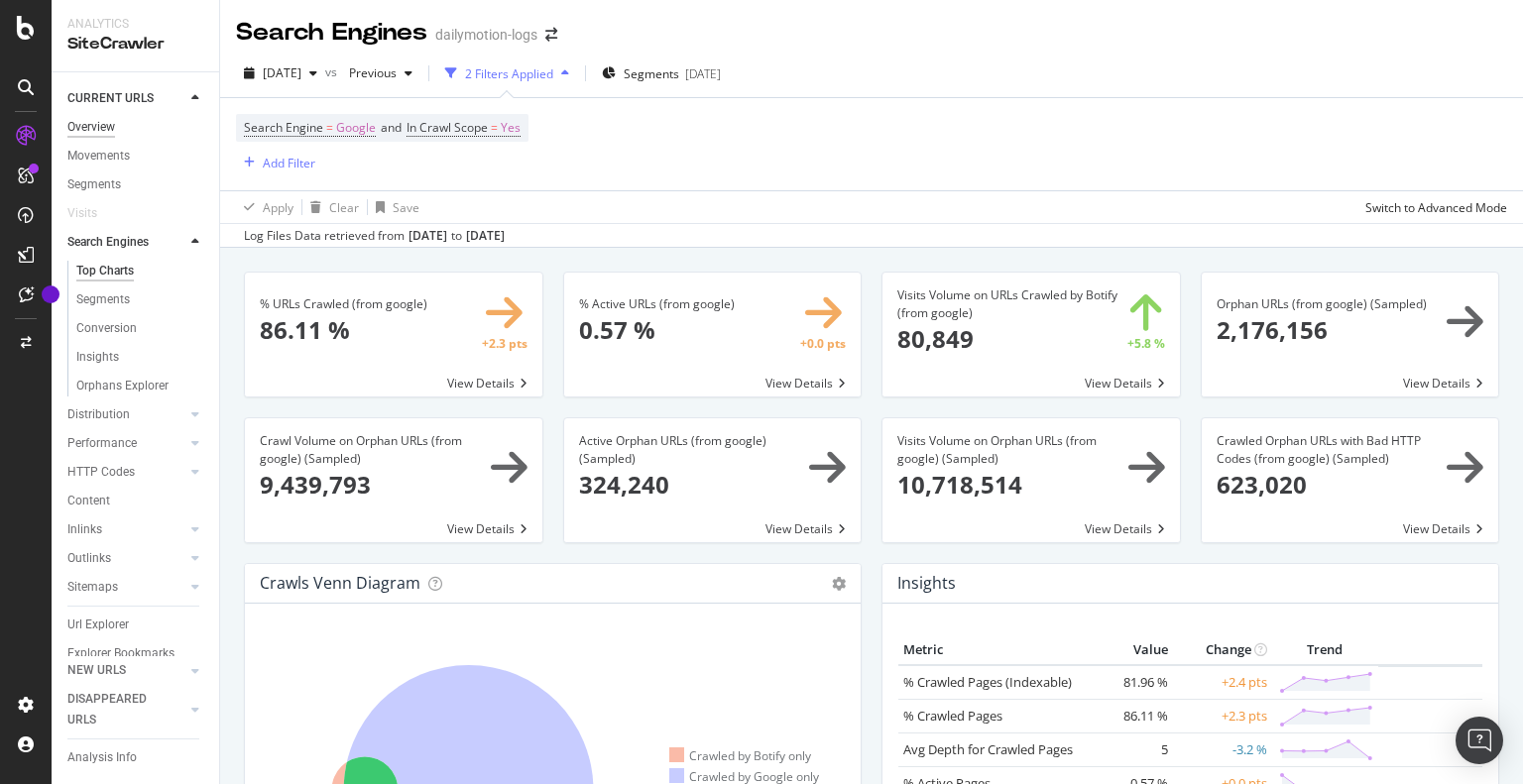
click at [102, 124] on div "Overview" at bounding box center [91, 127] width 48 height 21
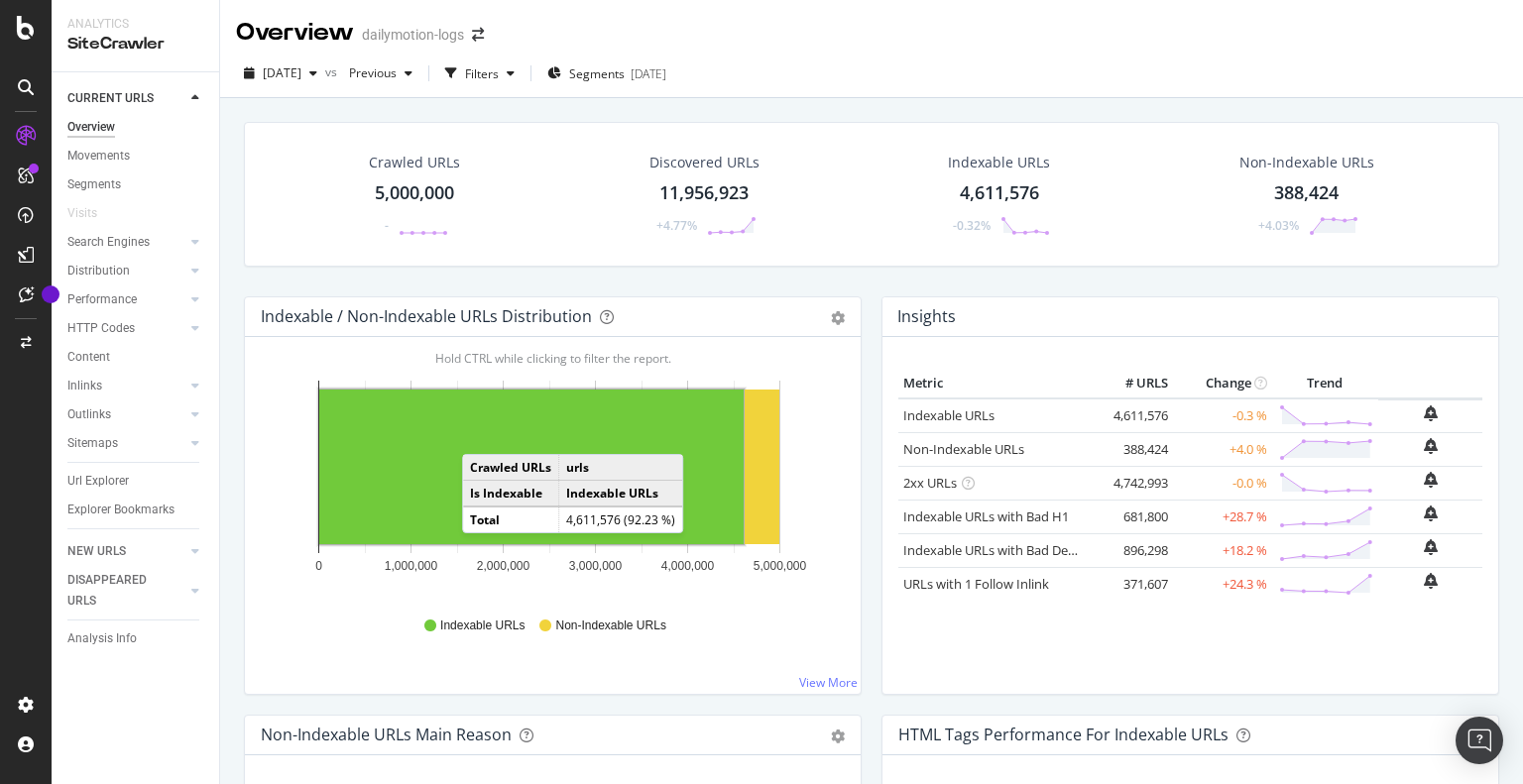
click at [482, 433] on rect "A chart." at bounding box center [531, 467] width 424 height 155
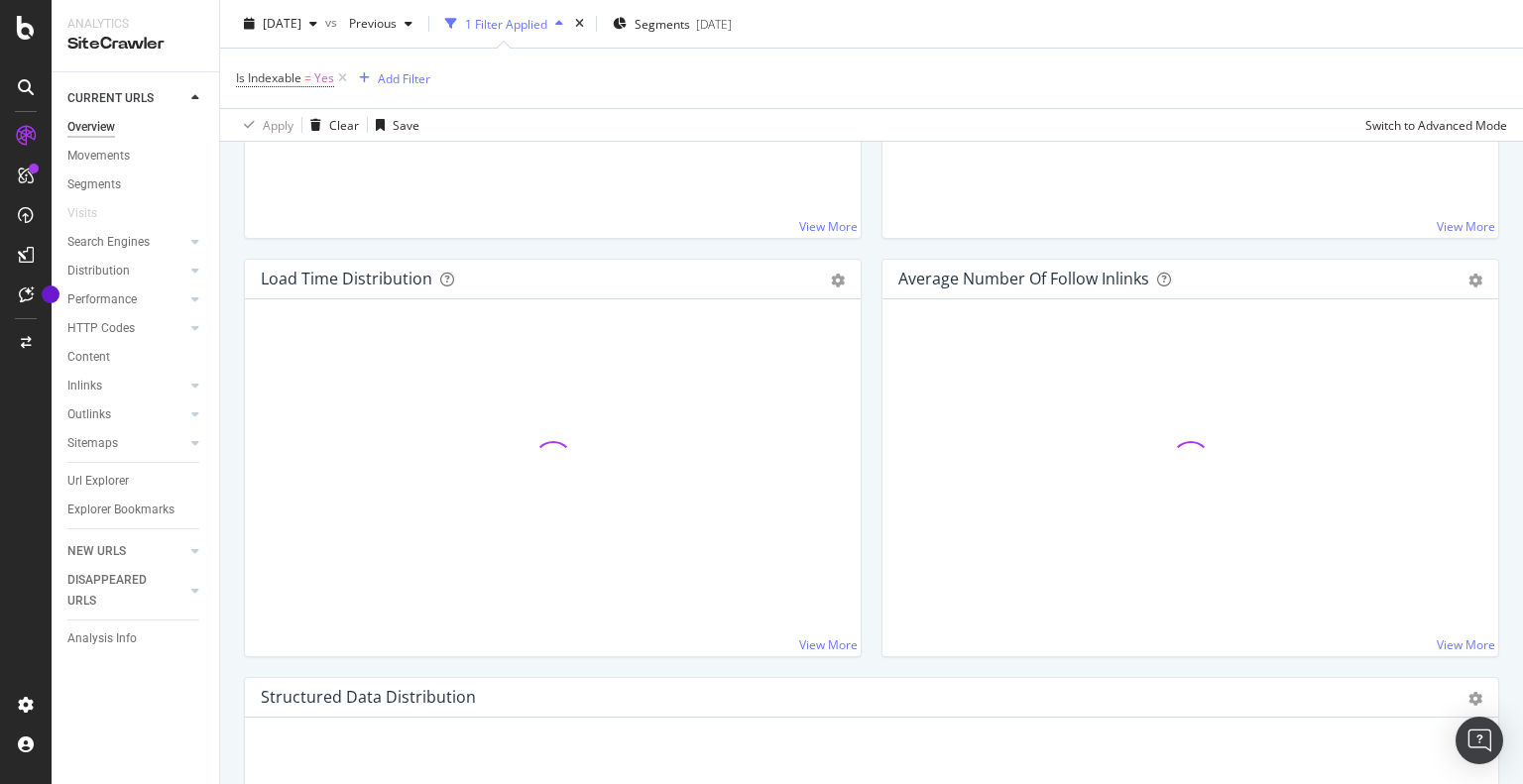
scroll to position [1388, 0]
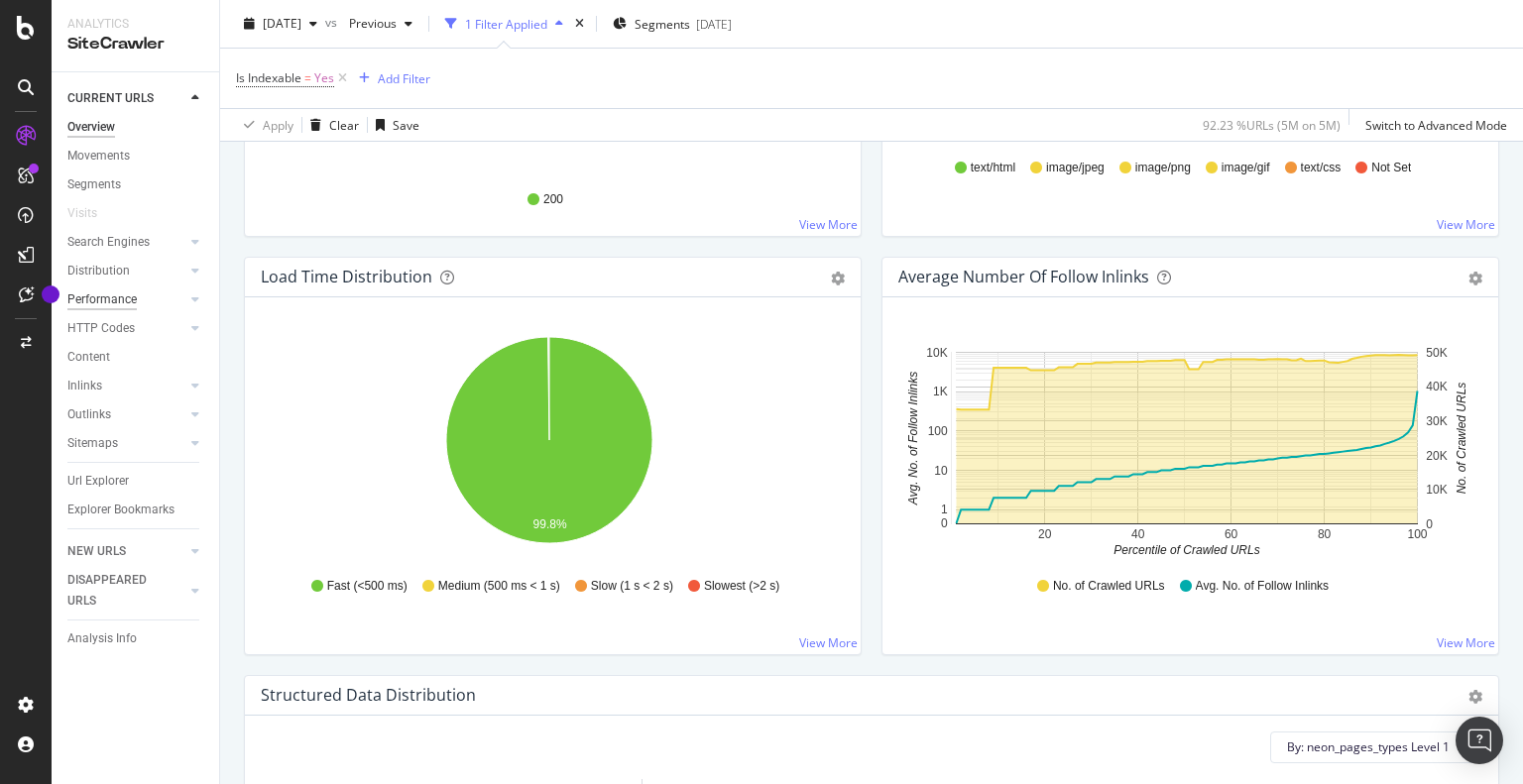
click at [105, 301] on div "Performance" at bounding box center [102, 299] width 69 height 21
